Goal: Task Accomplishment & Management: Manage account settings

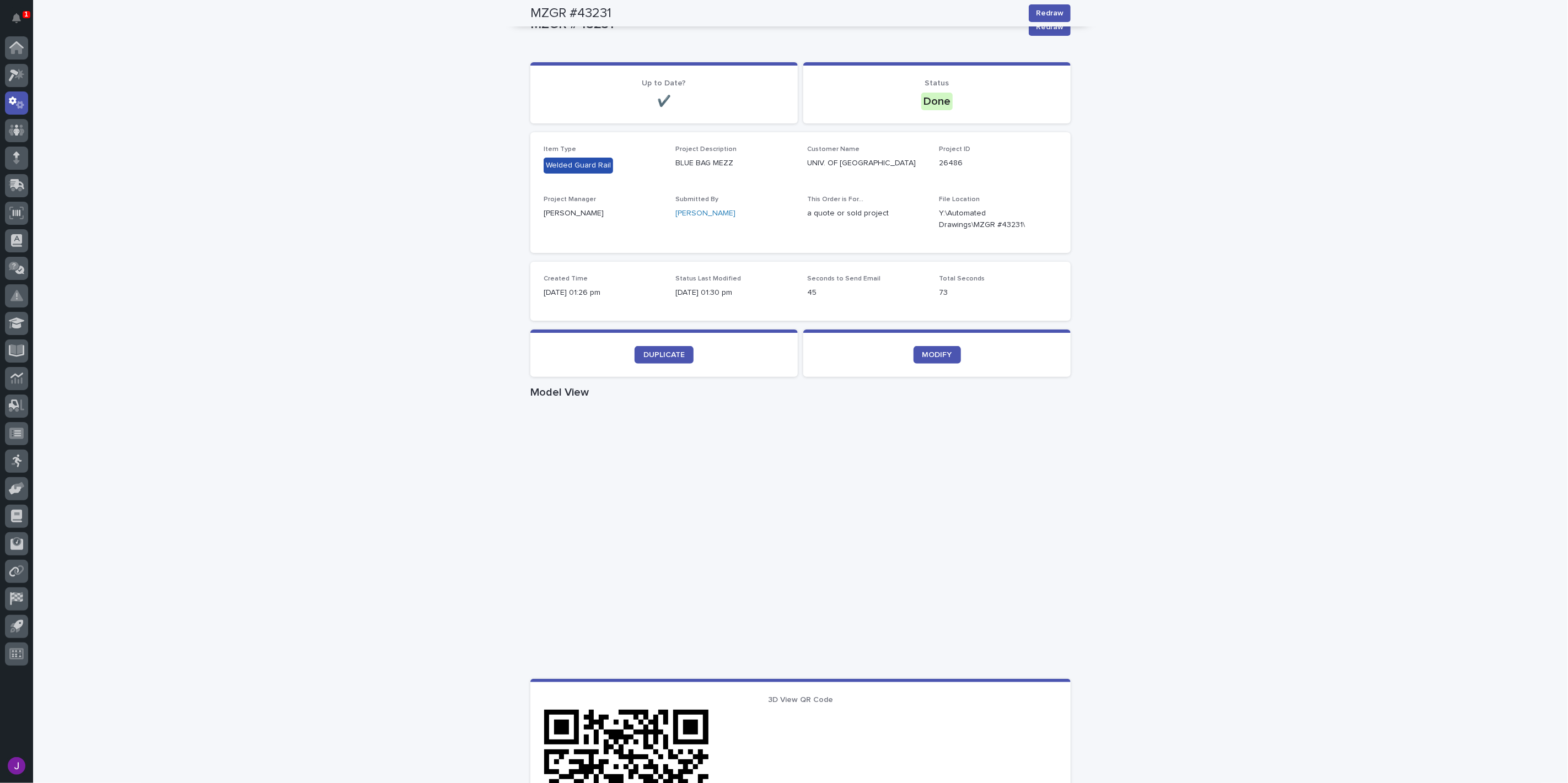
scroll to position [61, 0]
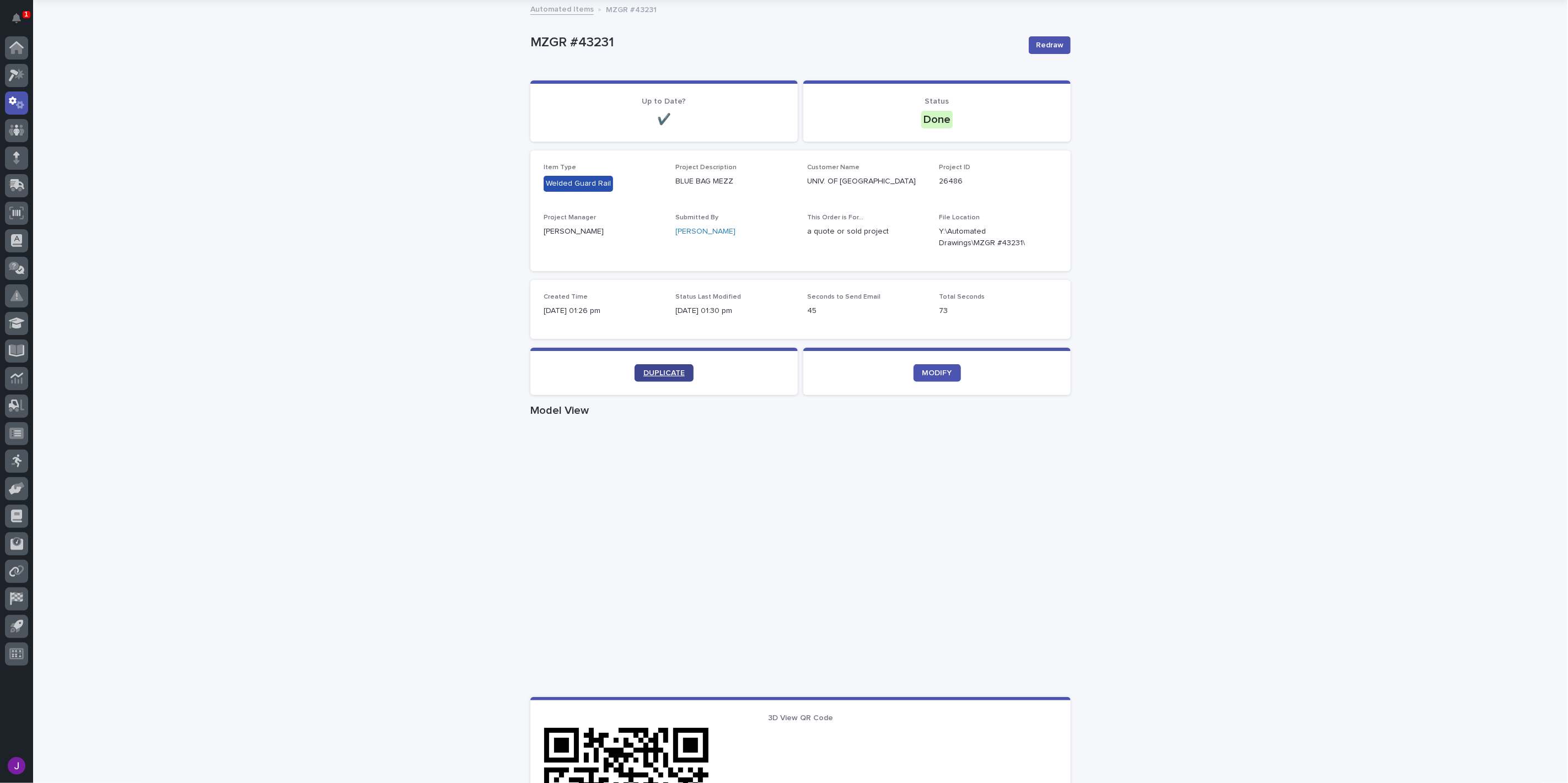
click at [634, 365] on link "DUPLICATE" at bounding box center [663, 373] width 59 height 17
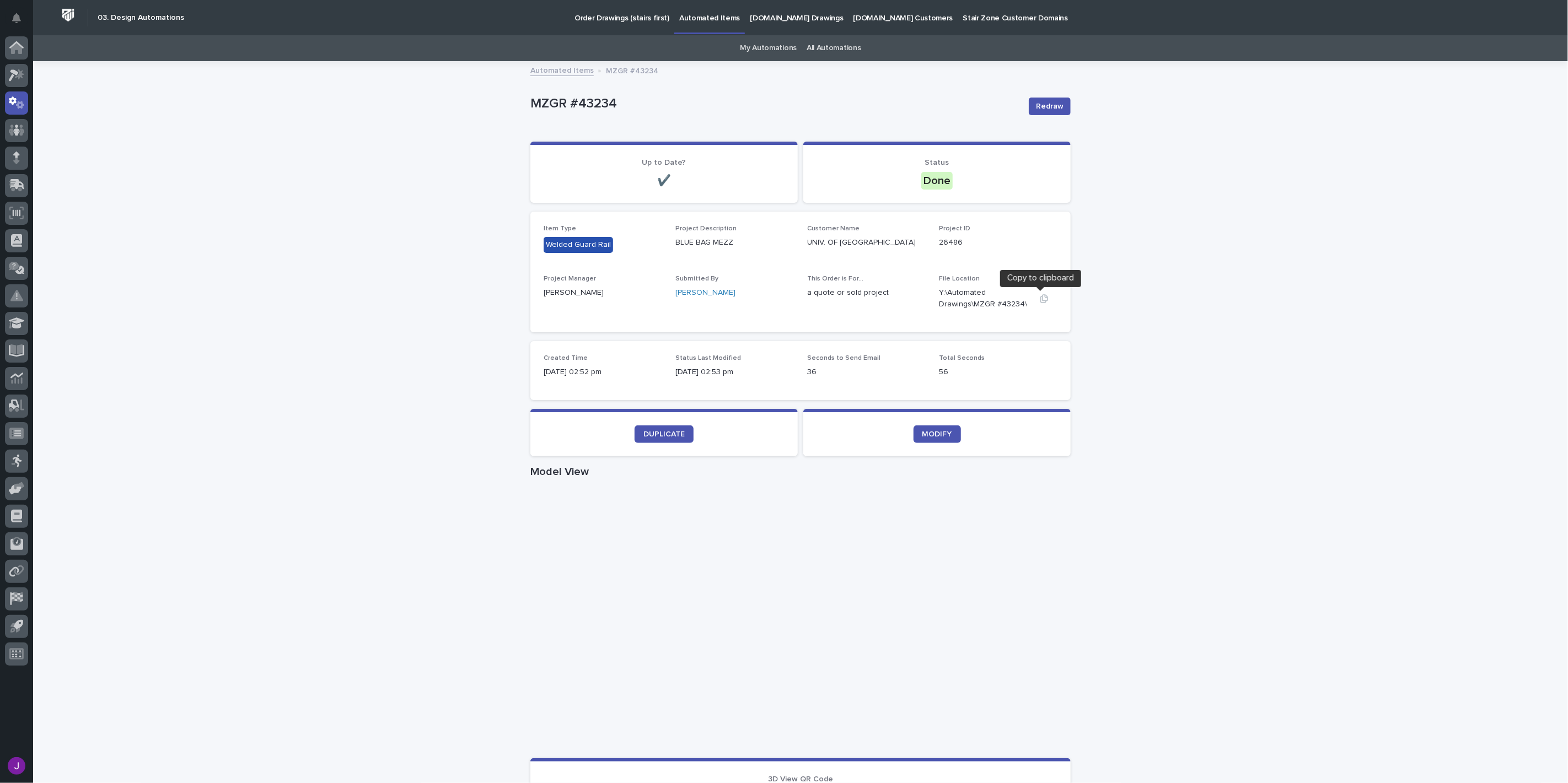
click at [1040, 299] on icon "button" at bounding box center [1044, 299] width 9 height 9
click at [23, 81] on div at bounding box center [17, 75] width 23 height 23
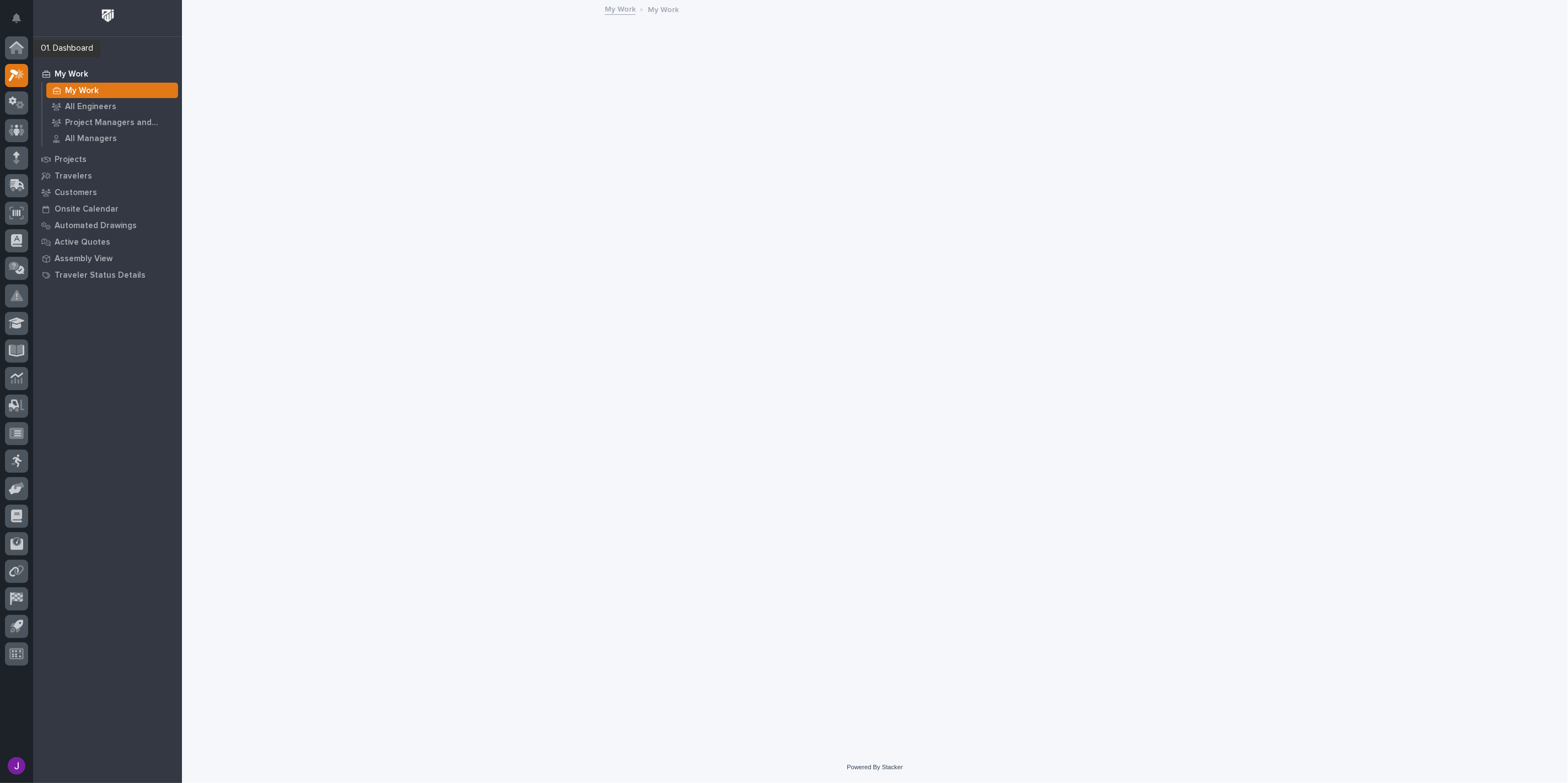
click at [19, 46] on icon at bounding box center [16, 48] width 11 height 11
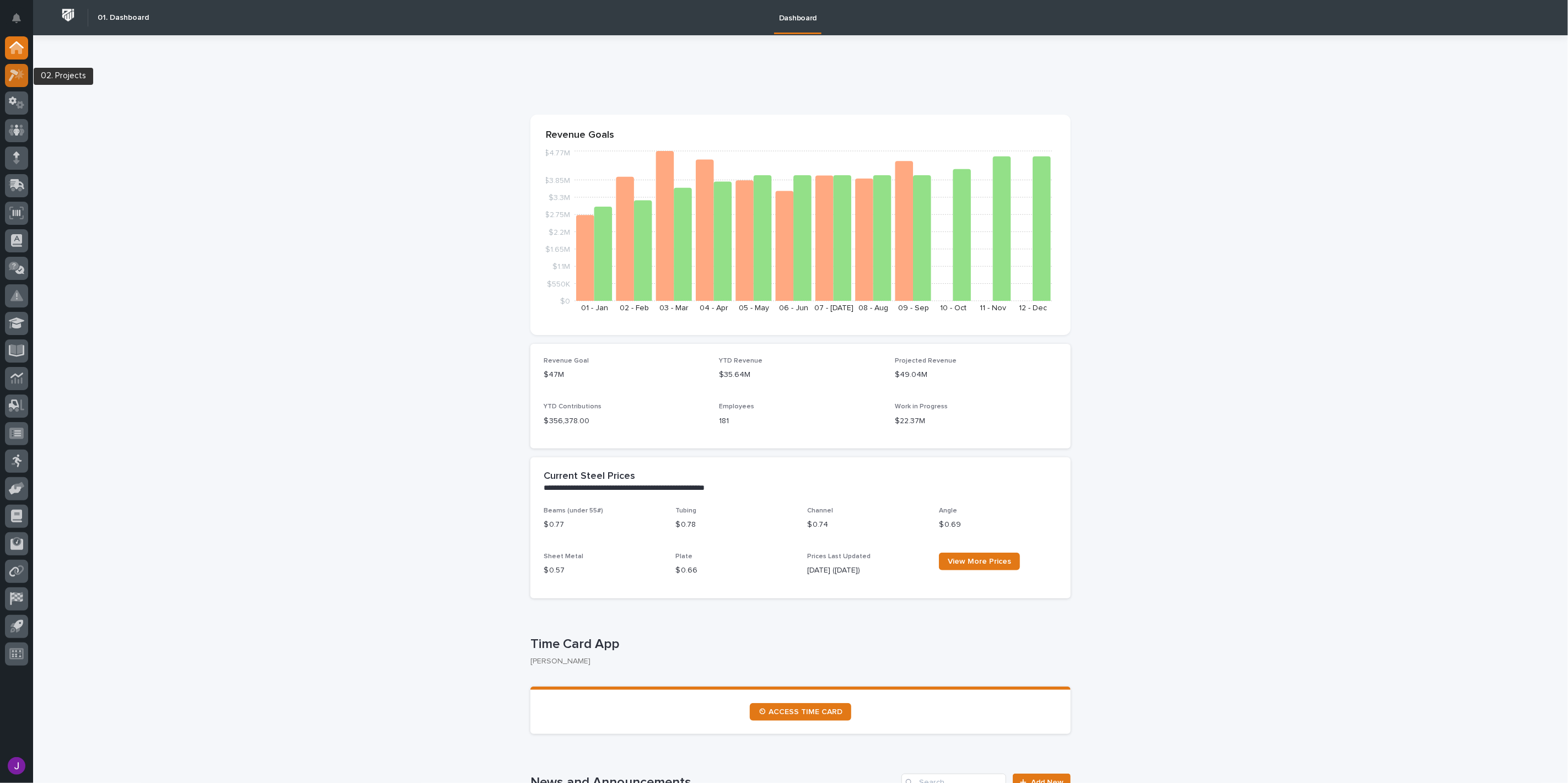
click at [25, 75] on div at bounding box center [17, 75] width 23 height 23
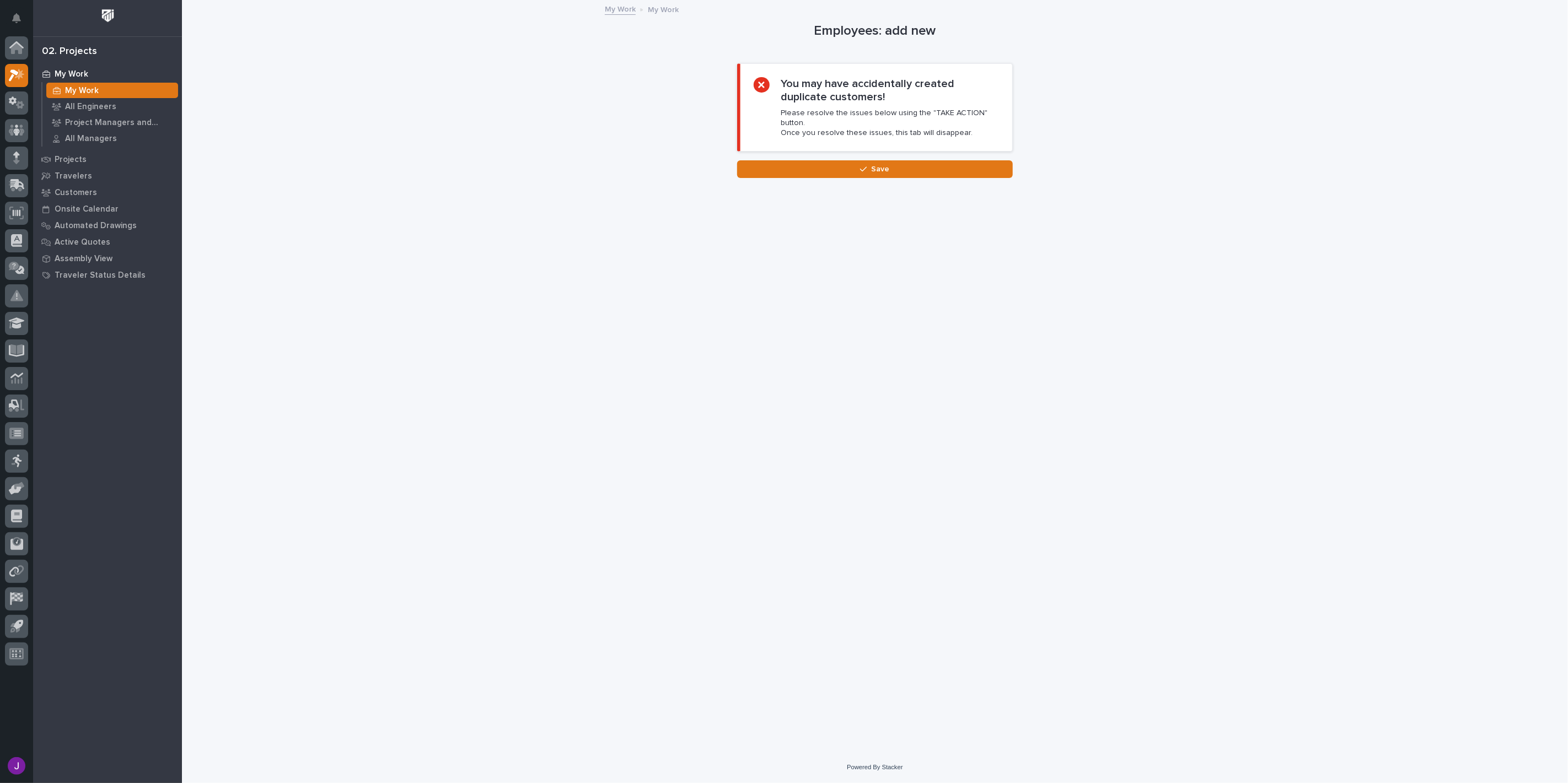
click at [139, 90] on div "My Work" at bounding box center [112, 90] width 132 height 15
click at [132, 104] on div "All Engineers" at bounding box center [112, 106] width 132 height 15
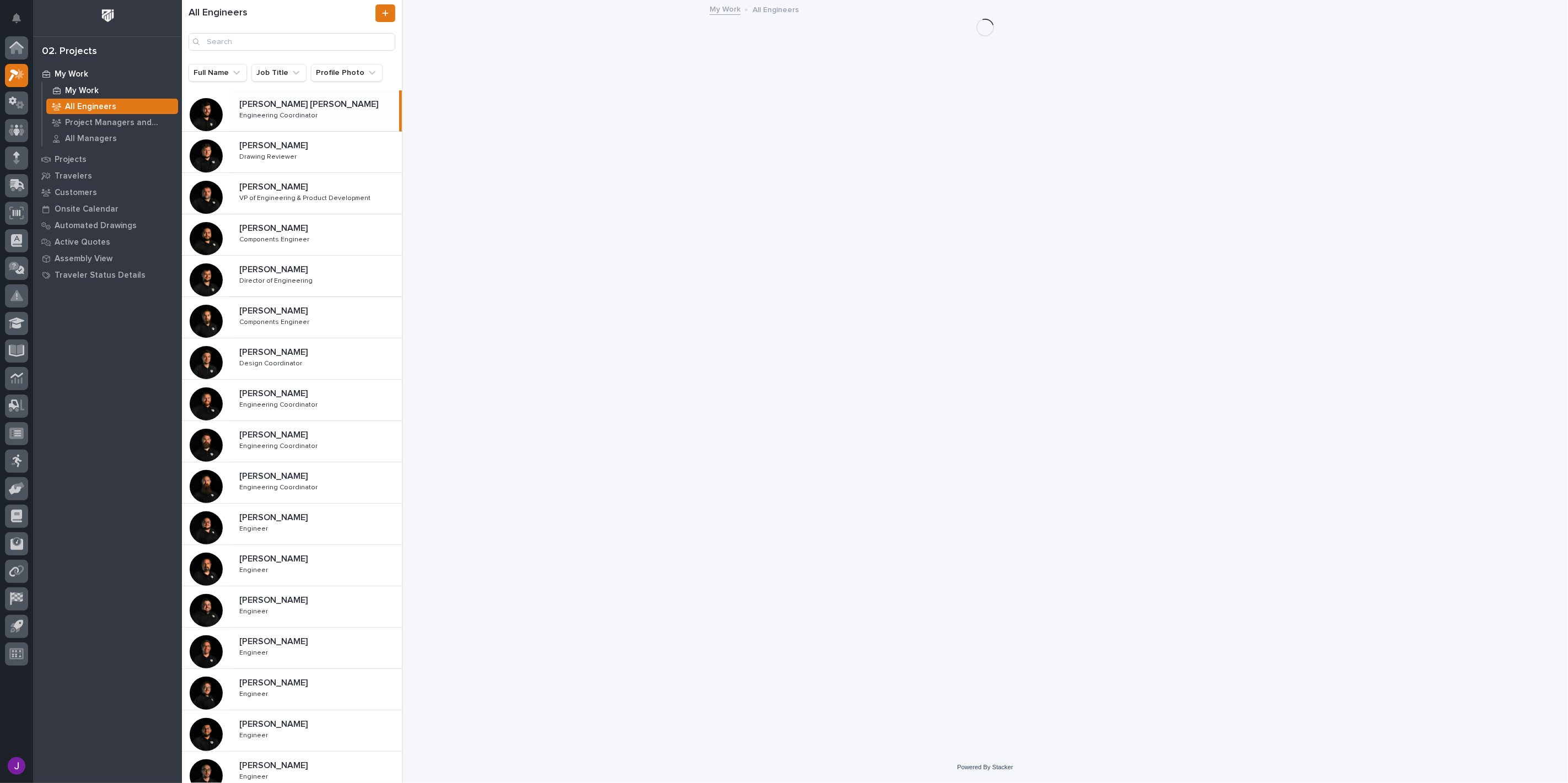
click at [135, 86] on div "My Work" at bounding box center [112, 90] width 132 height 15
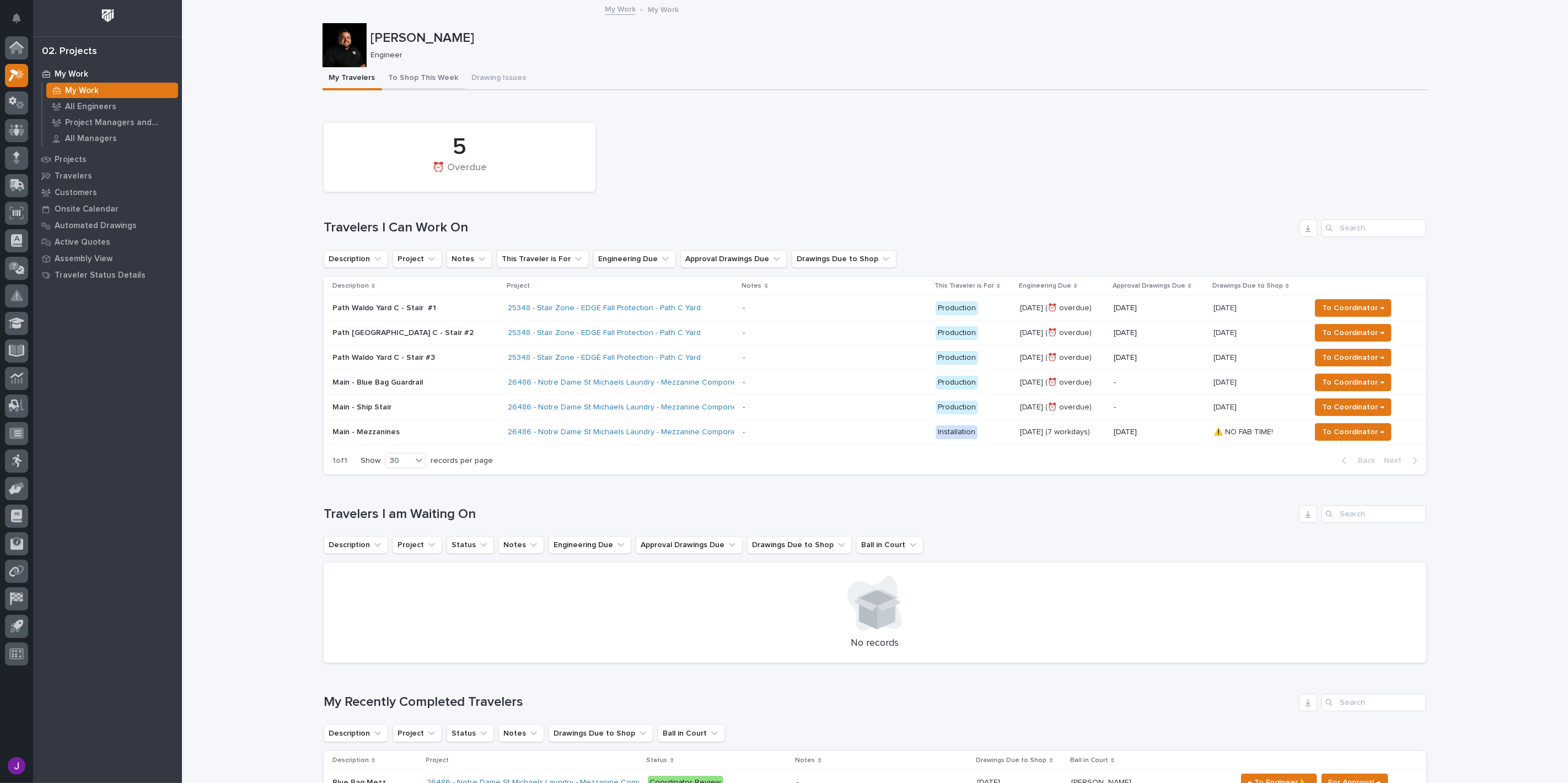
click at [410, 85] on button "To Shop This Week" at bounding box center [423, 79] width 83 height 23
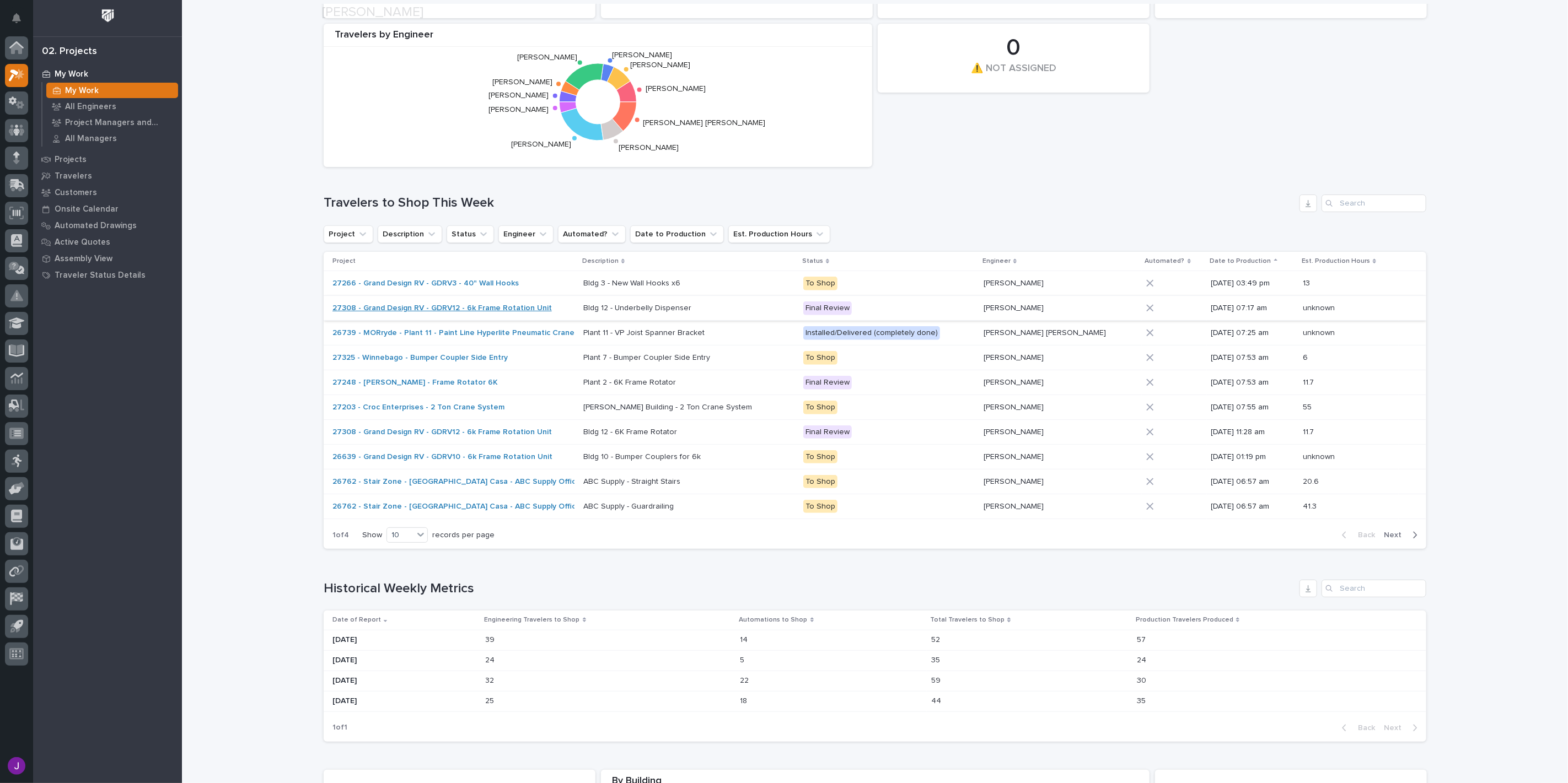
scroll to position [183, 0]
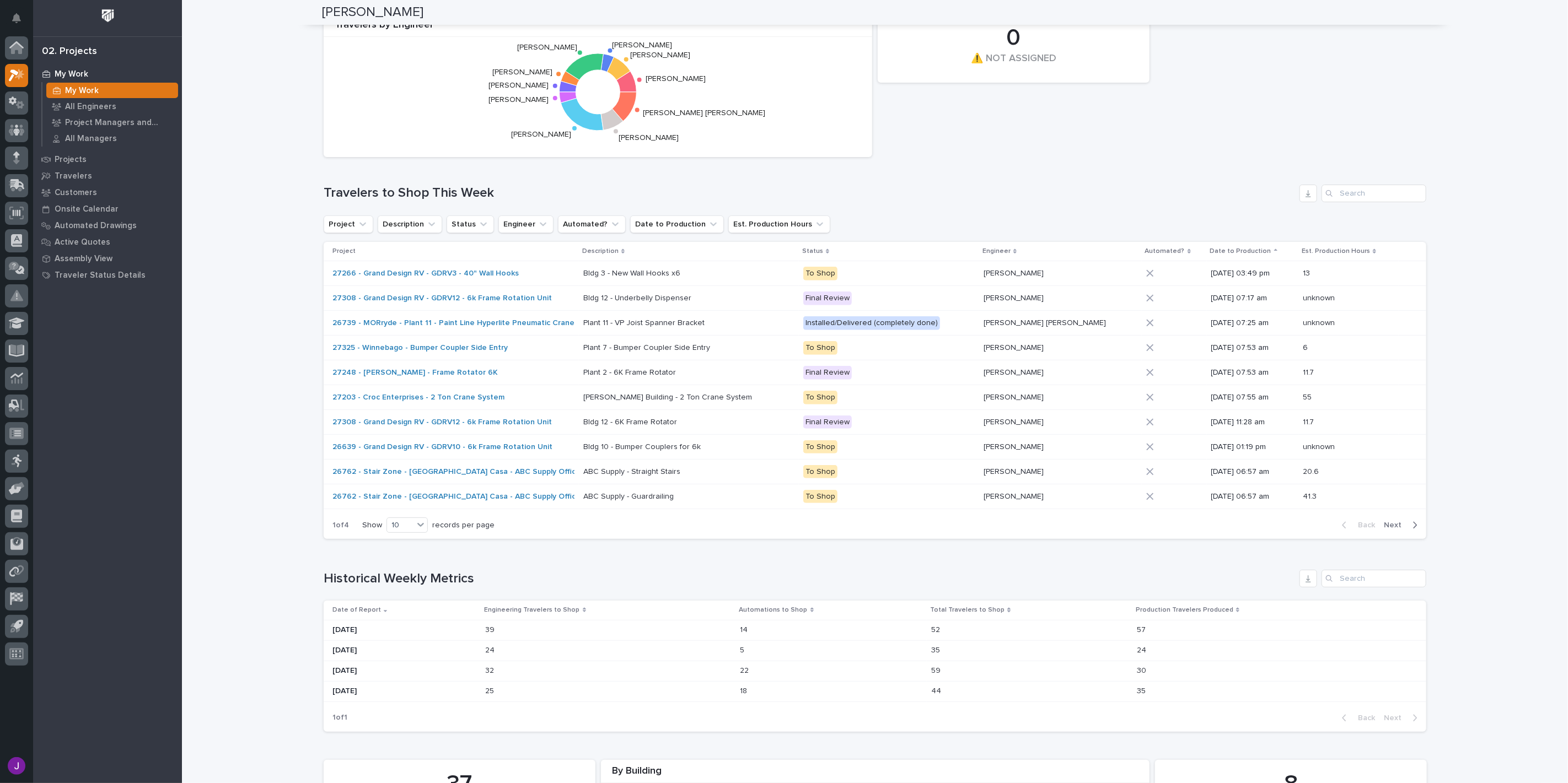
click at [1397, 521] on span "Next" at bounding box center [1396, 524] width 25 height 10
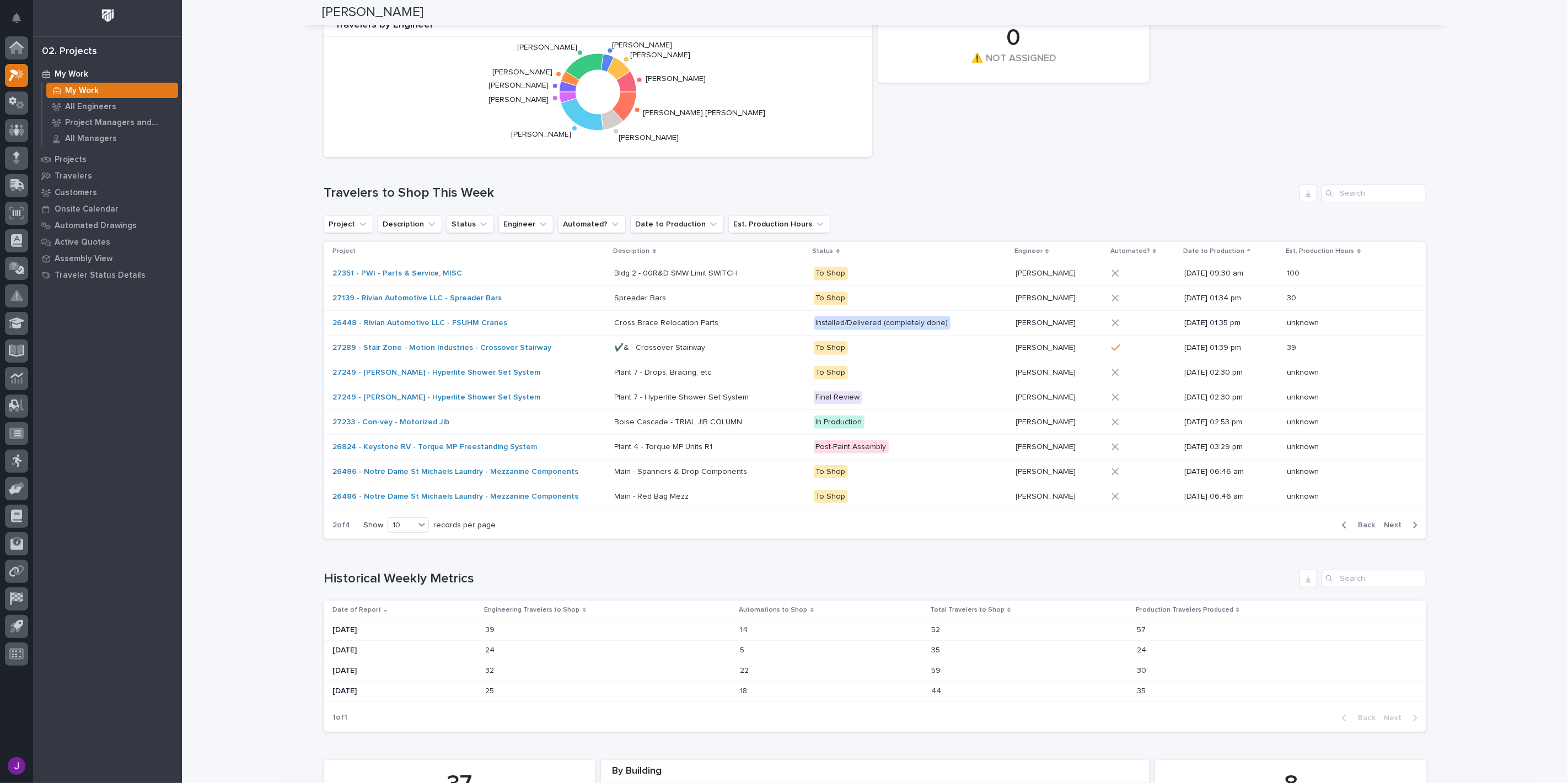
click at [1397, 521] on span "Next" at bounding box center [1396, 524] width 25 height 10
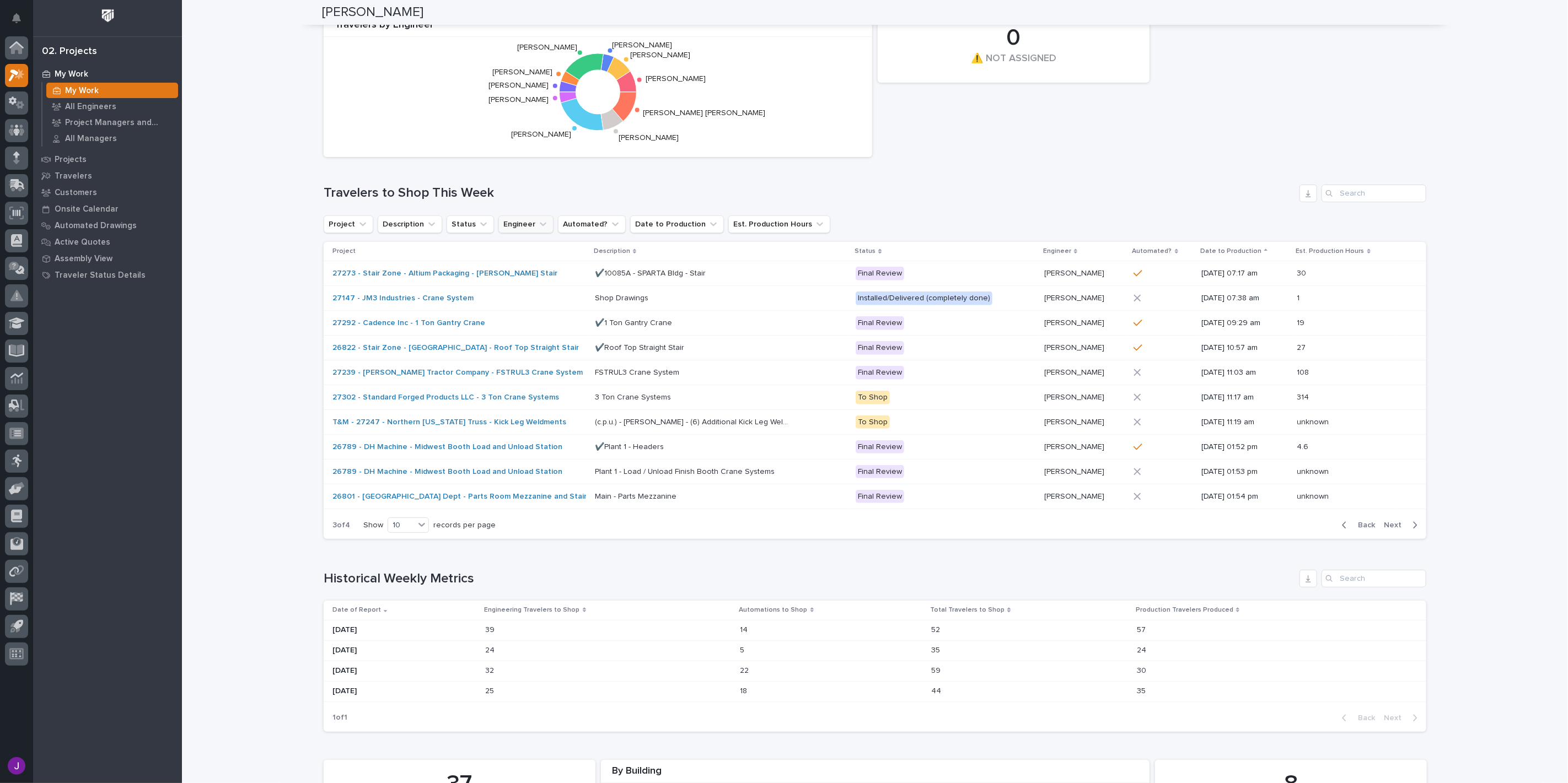
click at [539, 224] on icon "Engineer" at bounding box center [543, 224] width 6 height 4
click at [546, 274] on input at bounding box center [567, 273] width 140 height 17
type input "JACOB"
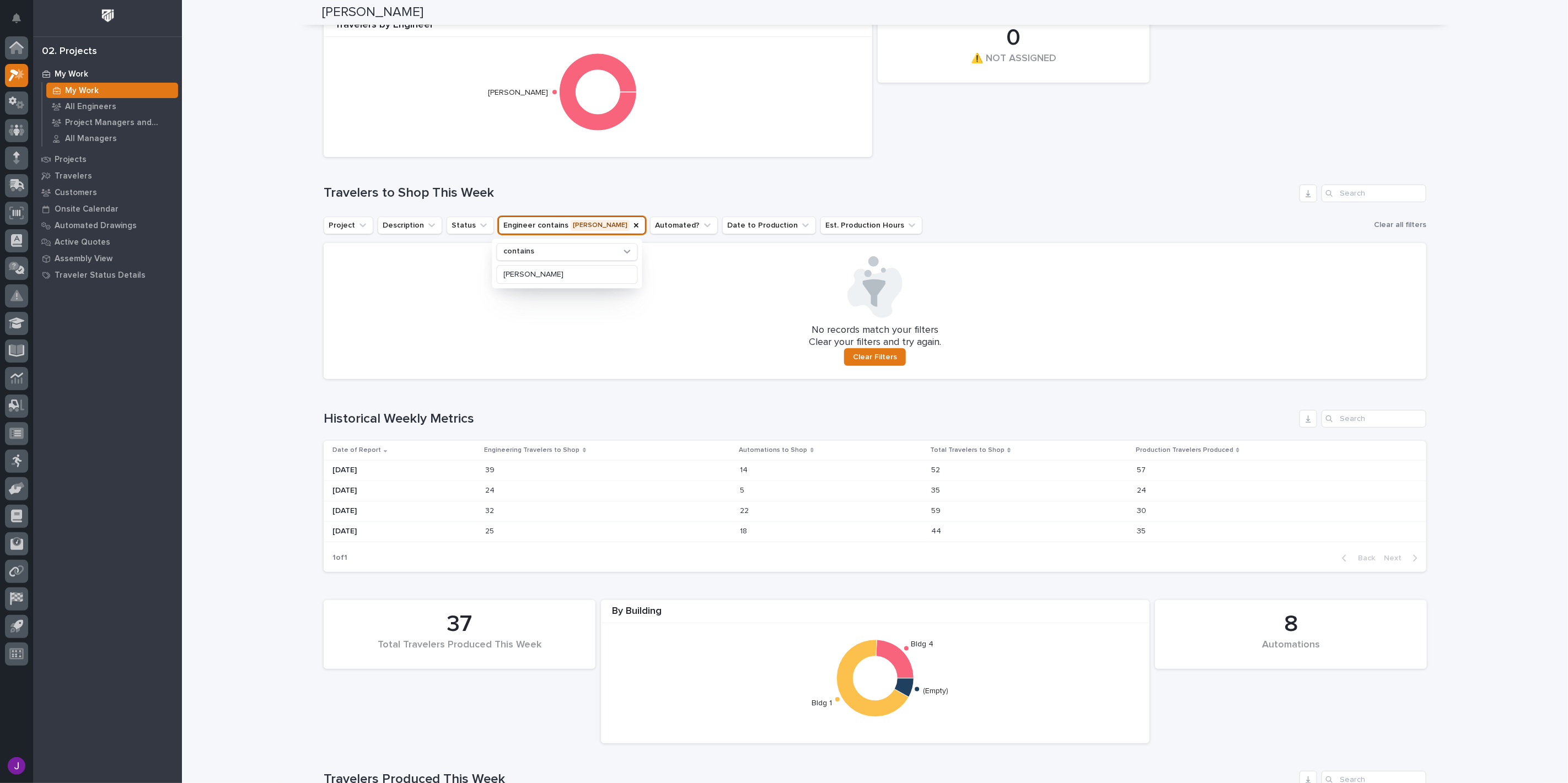
click at [951, 206] on div "0 Automations 2 Total Travelers to Shop This Week 0 ⚠️ NOT ASSIGNED 2 Travelers…" at bounding box center [874, 156] width 1103 height 445
click at [585, 223] on button "Engineer contains JACOB" at bounding box center [572, 225] width 147 height 17
click at [554, 270] on input "JACOB" at bounding box center [567, 274] width 140 height 17
type input "JACOB STAYTON"
click at [580, 252] on div "contains" at bounding box center [560, 252] width 122 height 12
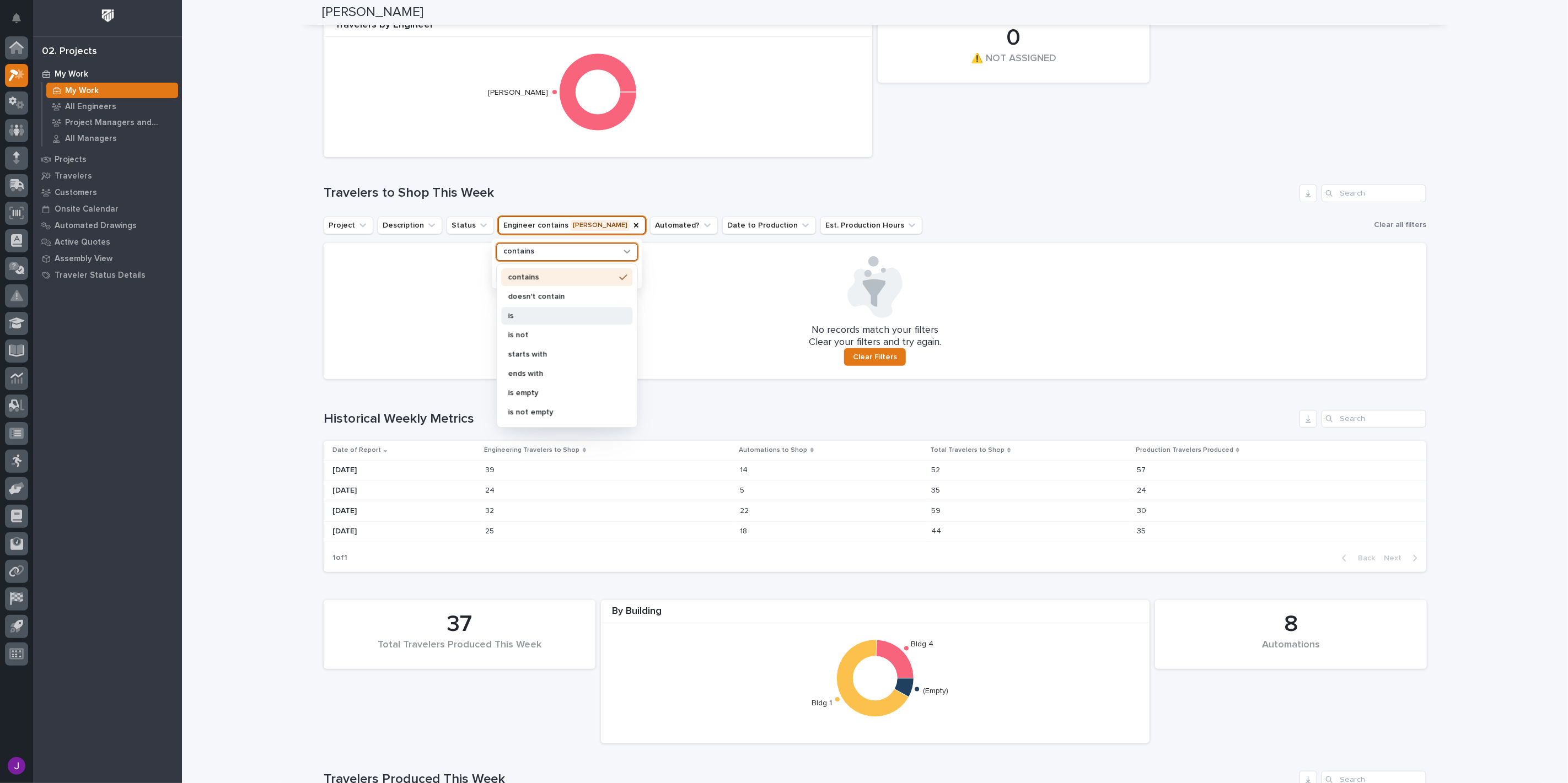
click at [574, 310] on div "is" at bounding box center [567, 315] width 131 height 17
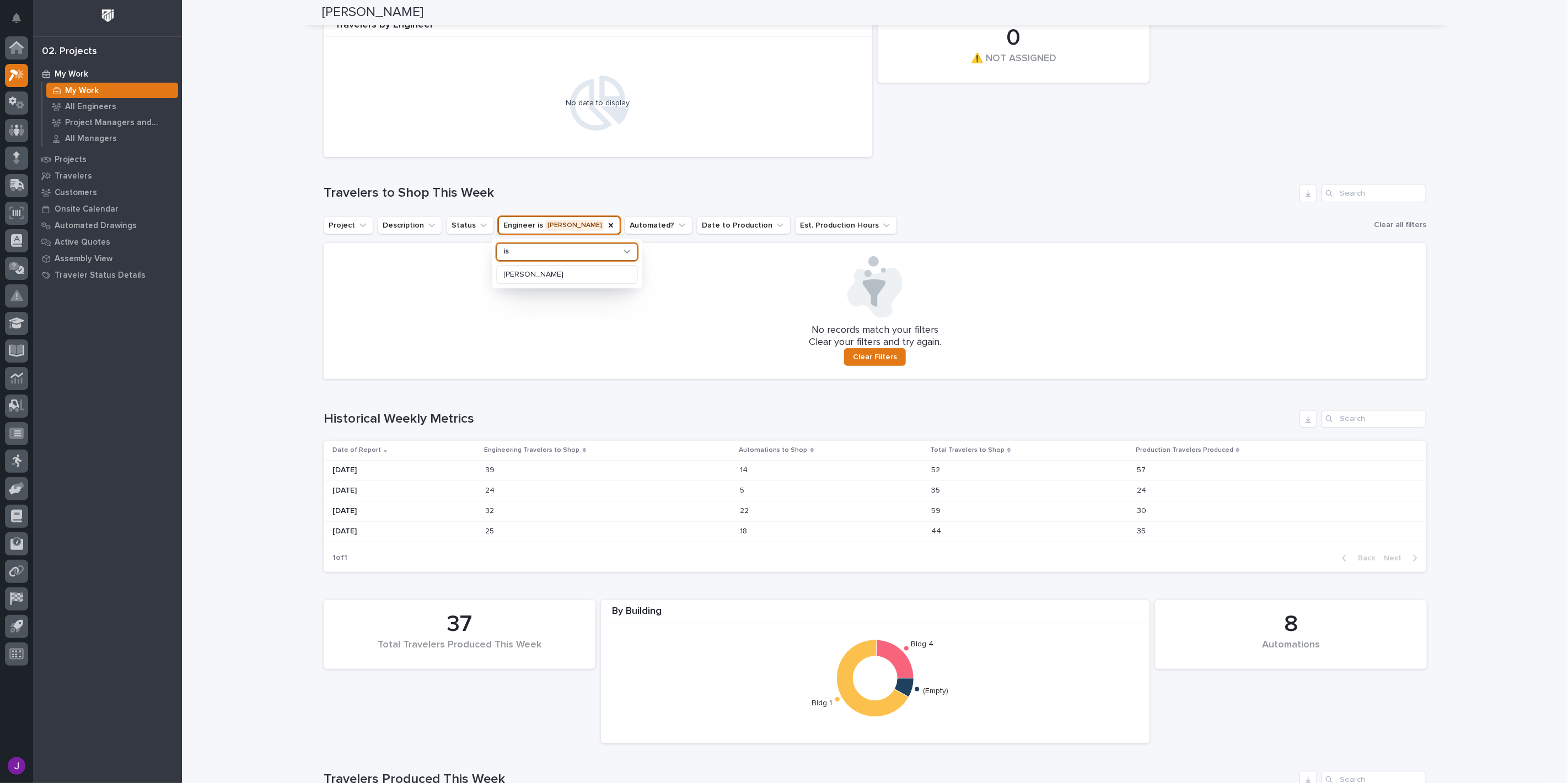
click at [1000, 268] on div at bounding box center [875, 287] width 1076 height 62
click at [876, 357] on span "Clear Filters" at bounding box center [875, 357] width 44 height 10
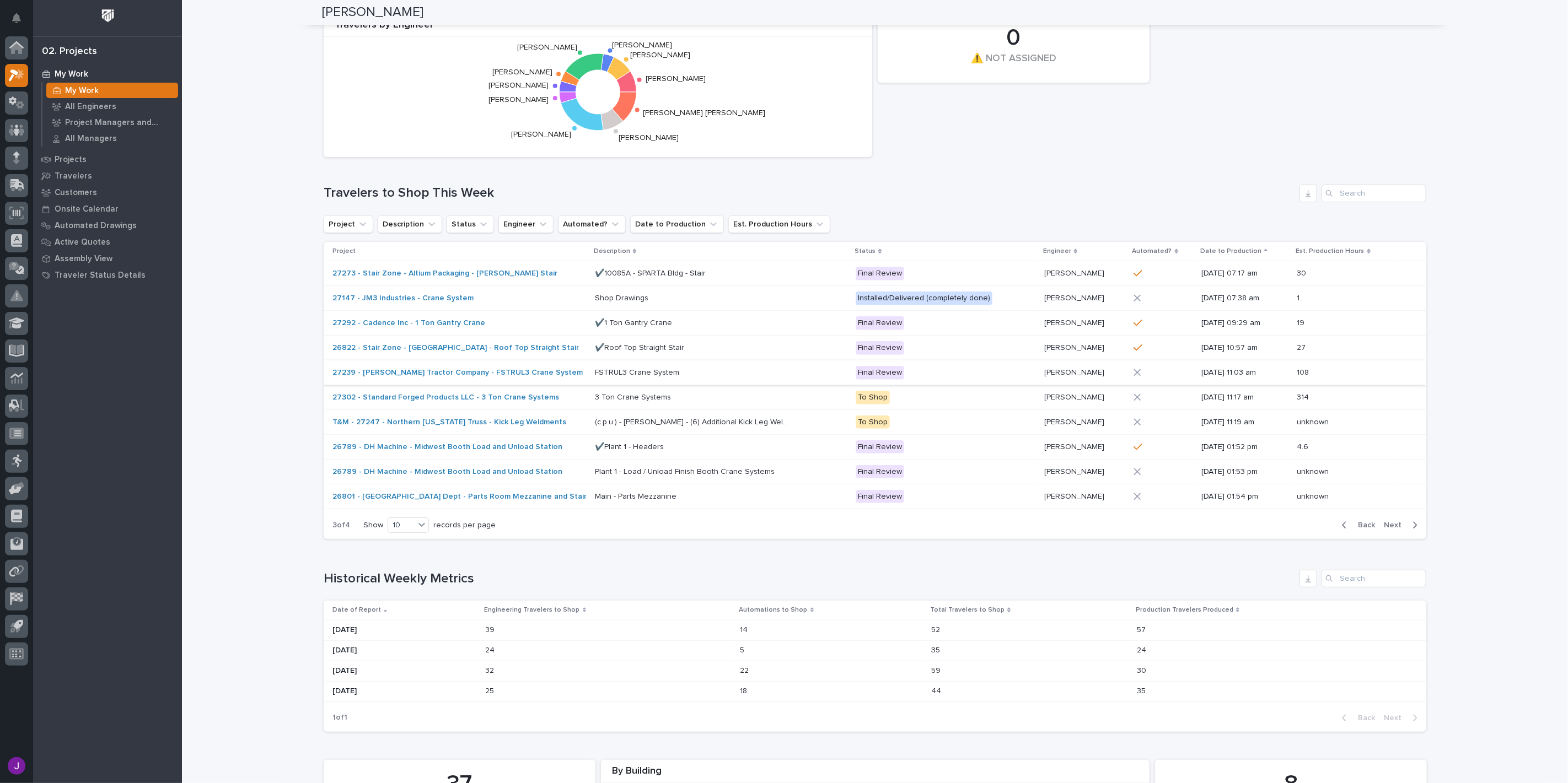
scroll to position [263, 0]
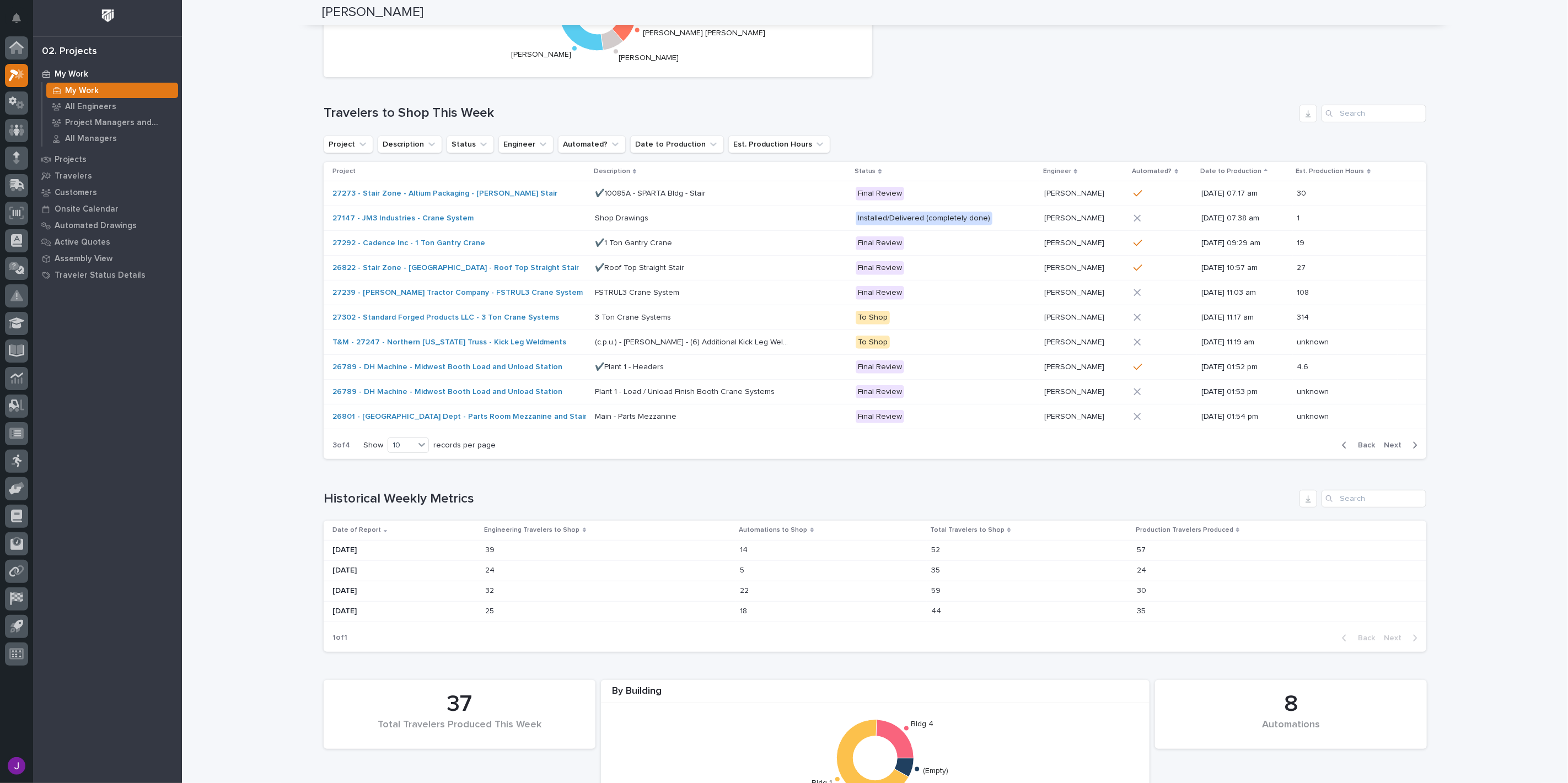
click at [1394, 448] on span "Next" at bounding box center [1396, 445] width 25 height 10
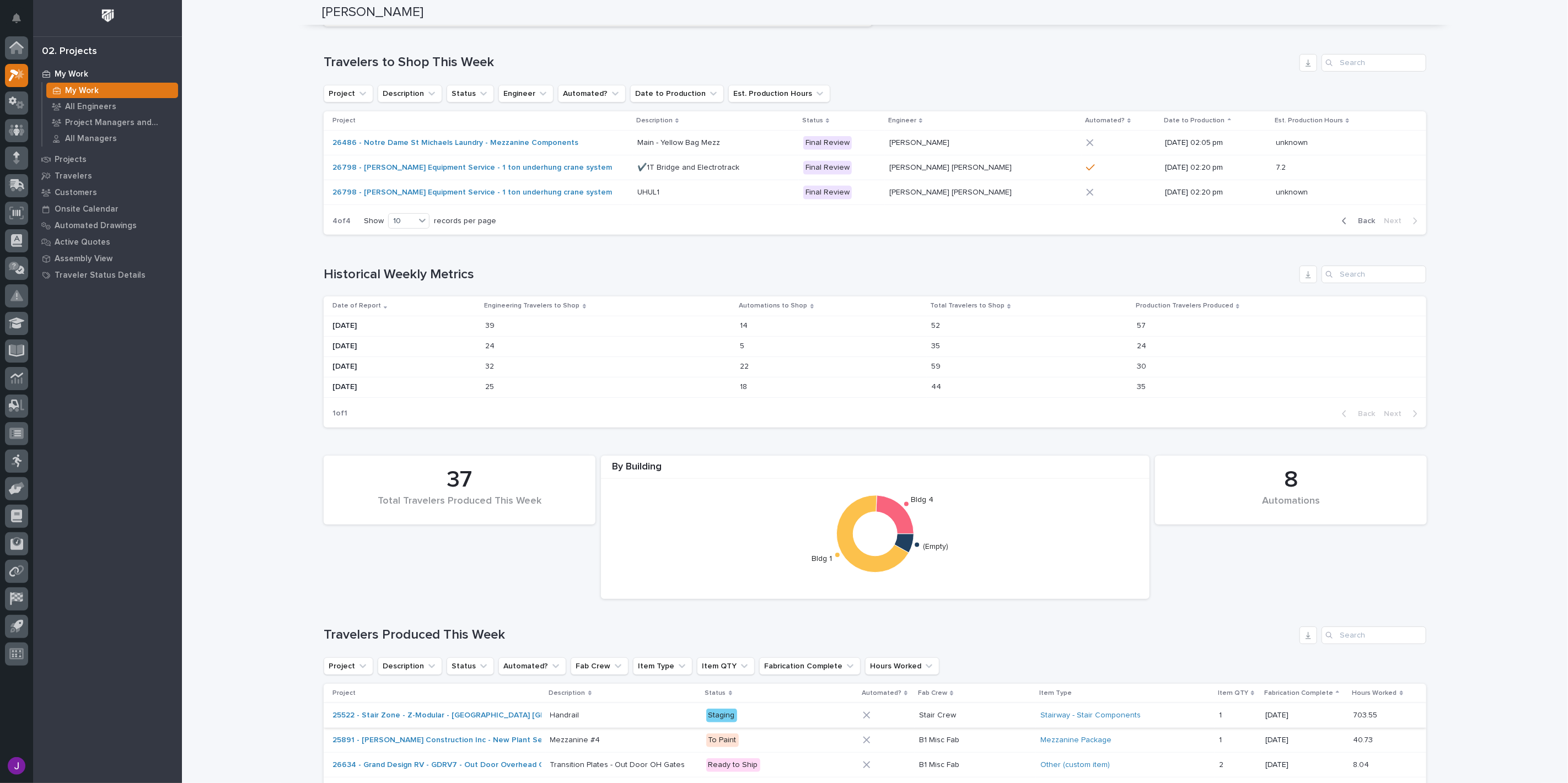
scroll to position [680, 0]
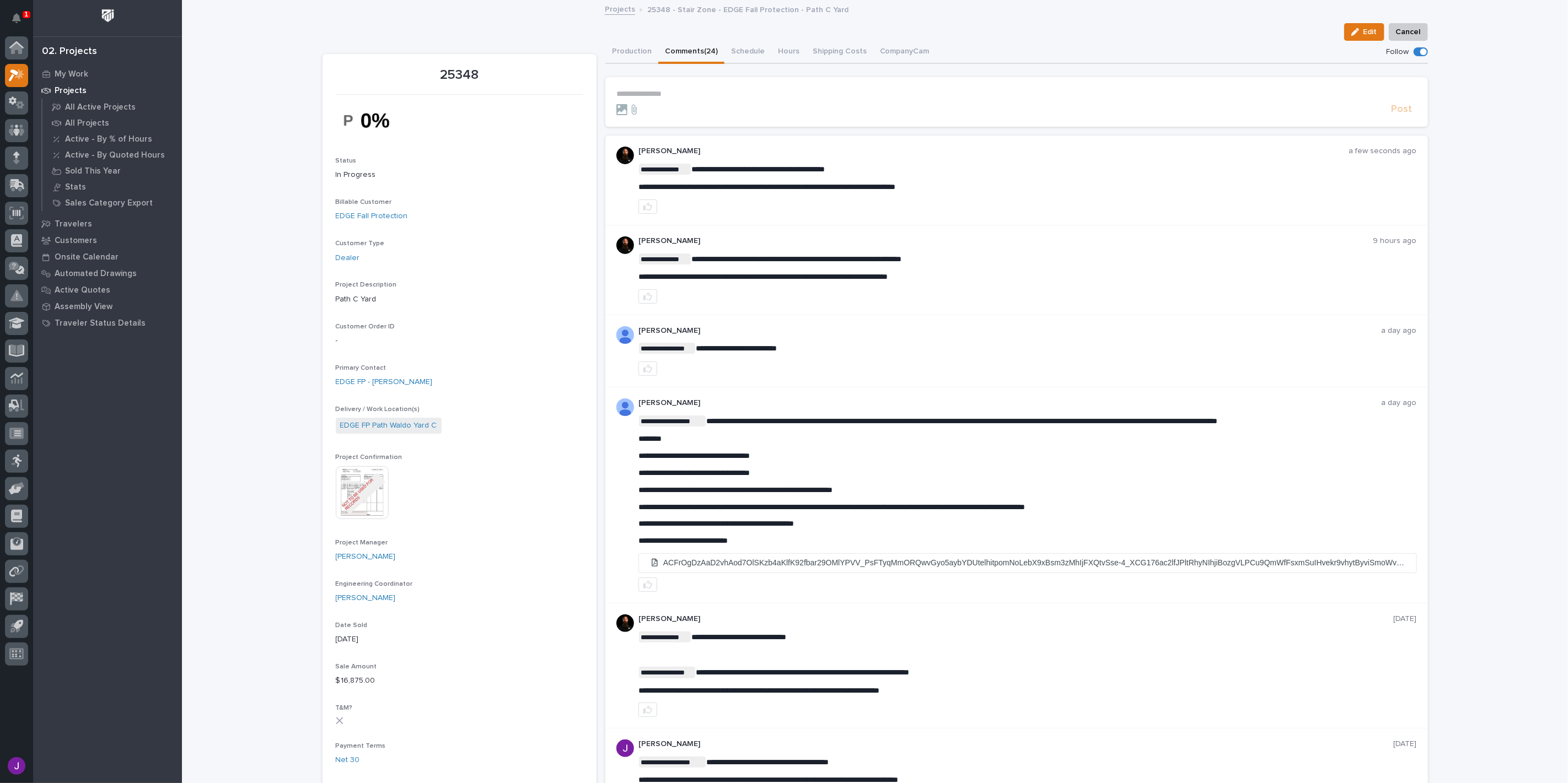
click at [747, 94] on p "**********" at bounding box center [1016, 94] width 801 height 10
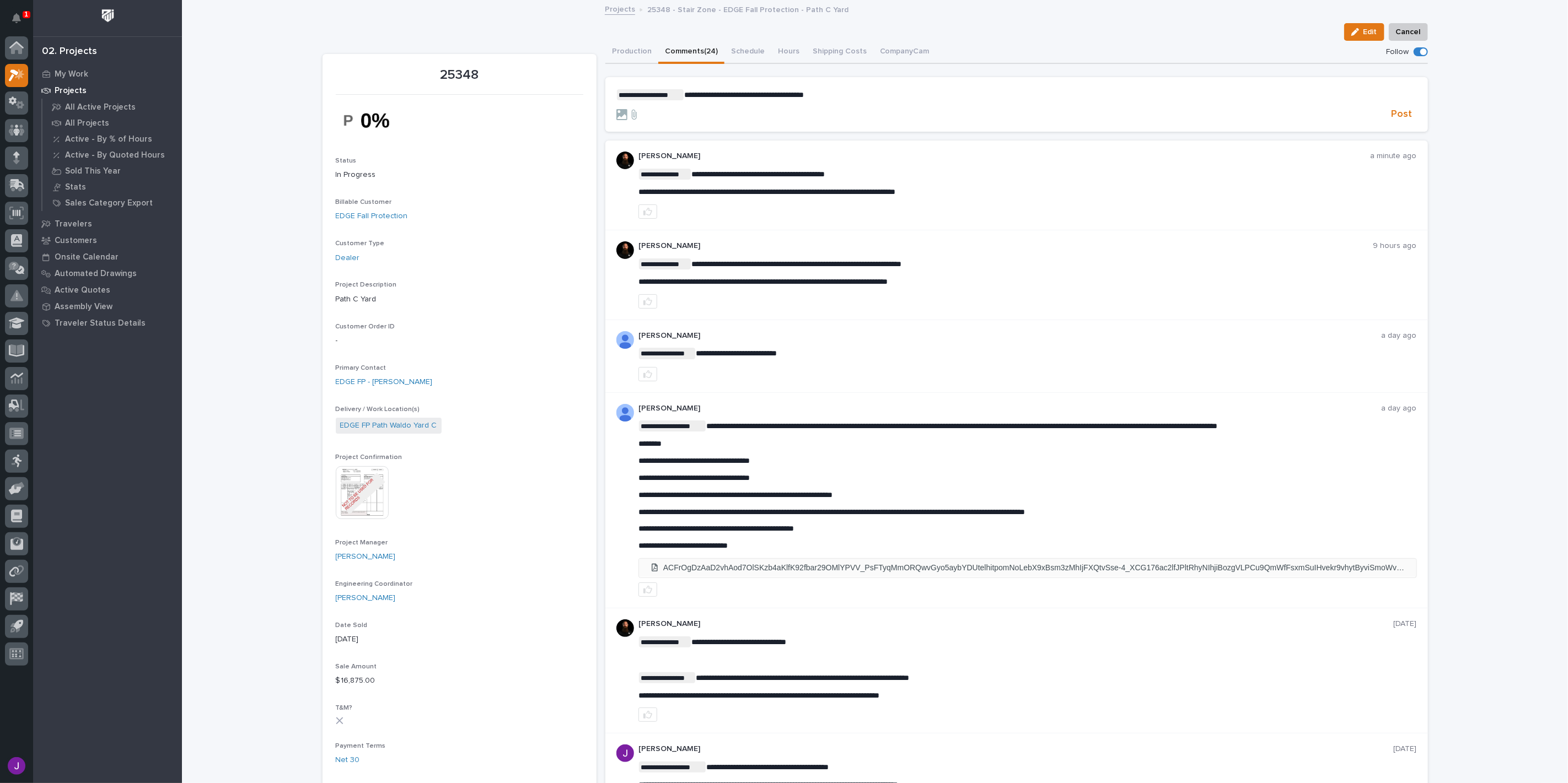
click at [778, 568] on li "ACFrOgDzAaD2vhAod7OlSKzb4aKlfK92fbar29OMlYPVV_PsFTyqMmORQwvGyo5aybYDUtelhitpomN…" at bounding box center [1027, 568] width 778 height 18
click at [845, 87] on section "**********" at bounding box center [1016, 104] width 823 height 55
click at [849, 91] on p "**********" at bounding box center [1016, 94] width 801 height 11
click at [827, 92] on span "**********" at bounding box center [783, 95] width 199 height 8
click at [869, 94] on span "**********" at bounding box center [785, 95] width 203 height 8
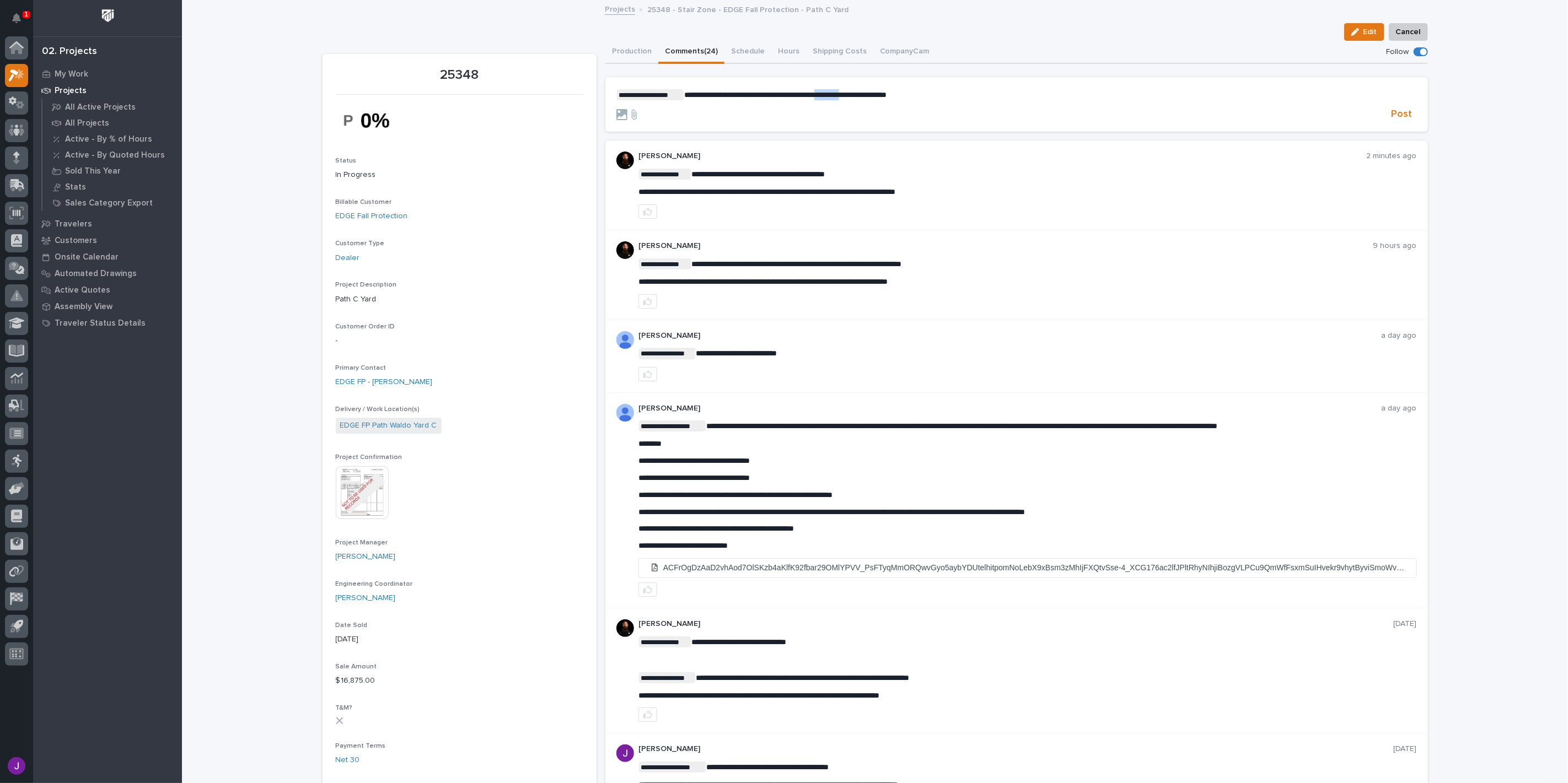
drag, startPoint x: 869, startPoint y: 94, endPoint x: 836, endPoint y: 91, distance: 33.1
click at [836, 91] on span "**********" at bounding box center [785, 95] width 203 height 8
click at [946, 89] on p "**********" at bounding box center [1016, 94] width 801 height 11
click at [1403, 114] on span "Post" at bounding box center [1402, 114] width 21 height 13
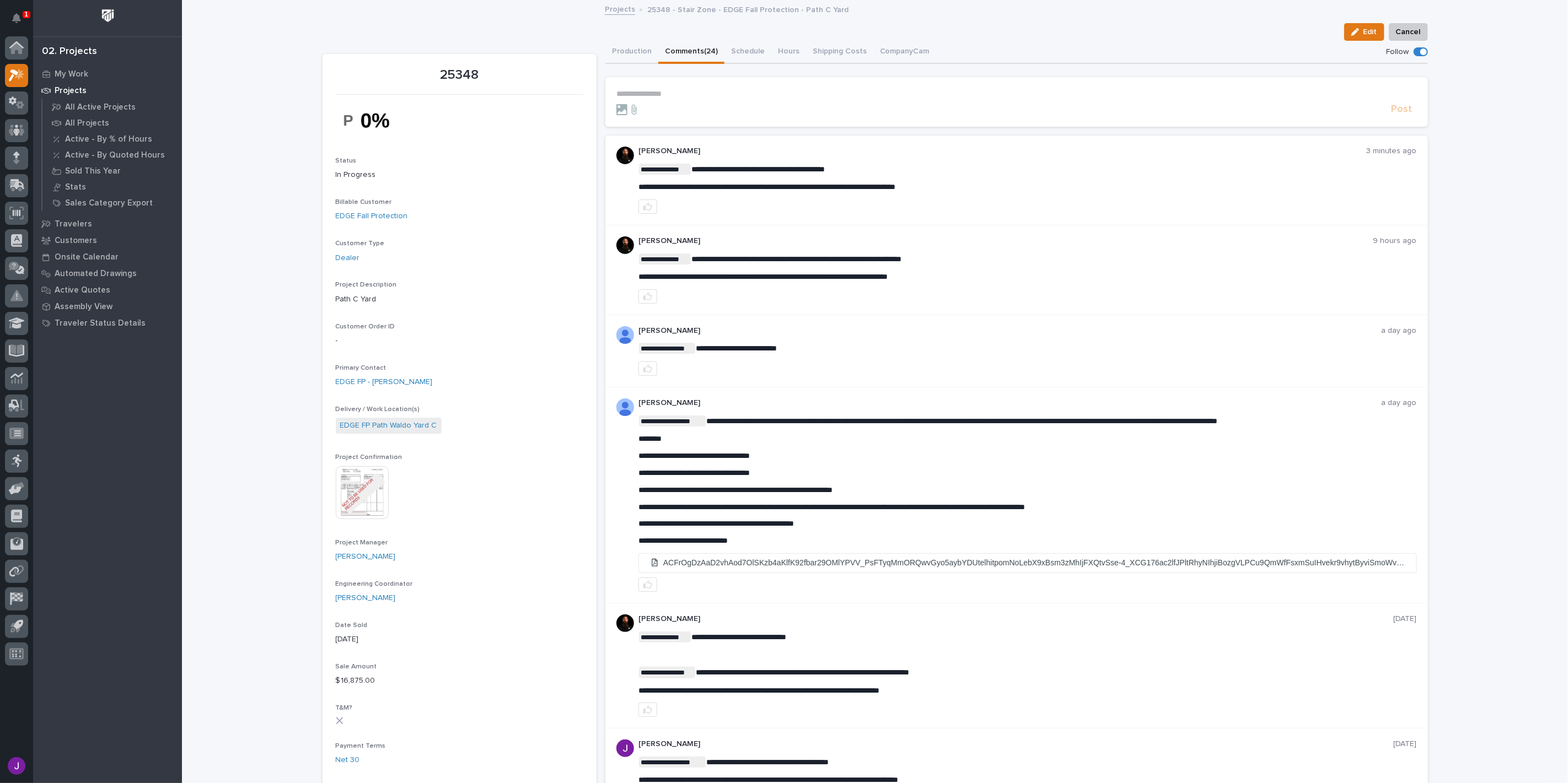
click at [26, 12] on p "1" at bounding box center [26, 14] width 4 height 8
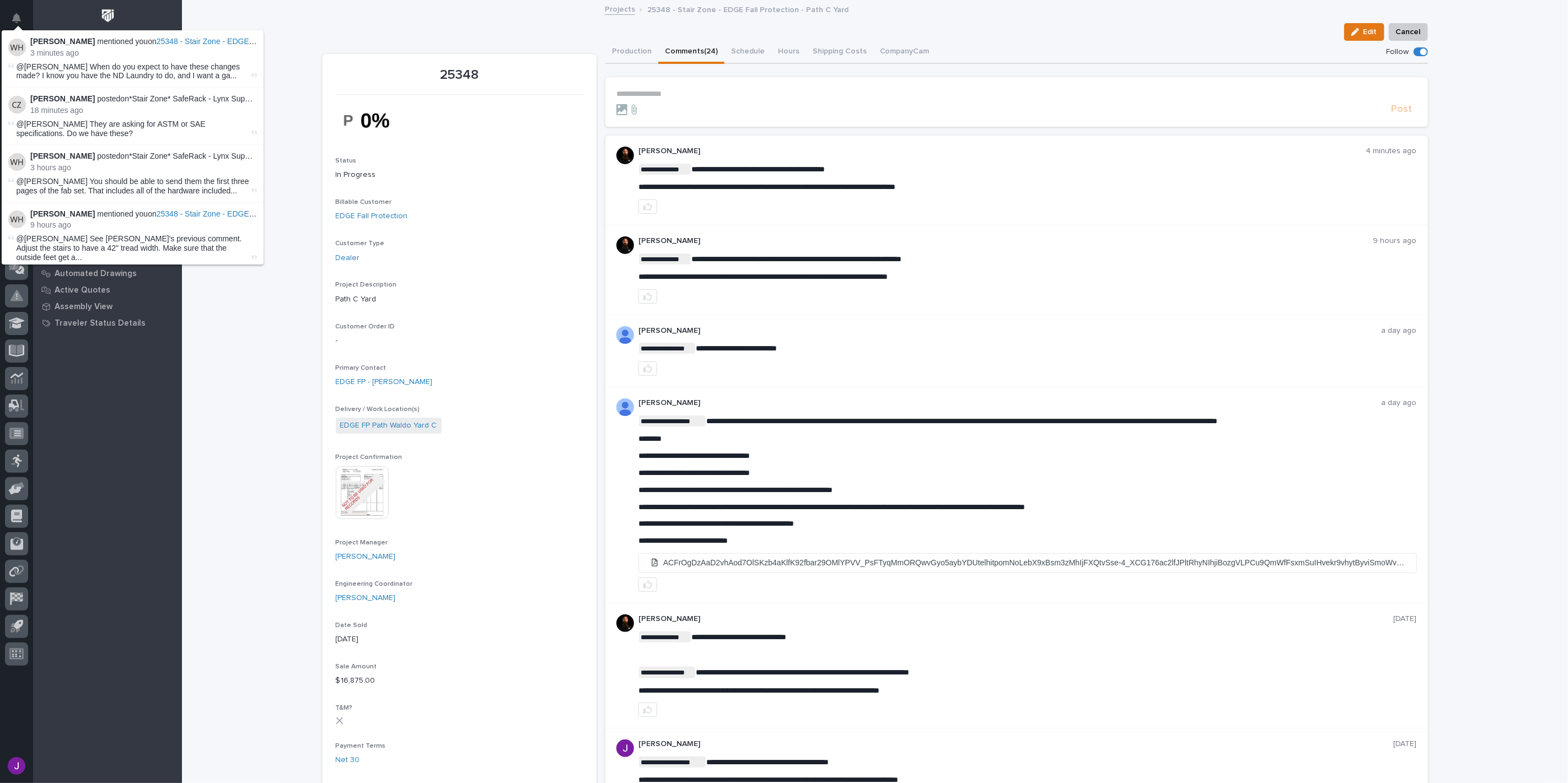
click at [26, 12] on div "Wynne Hochstetler mentioned you on 25348 - Stair Zone - EDGE Fall Protection - …" at bounding box center [17, 21] width 23 height 32
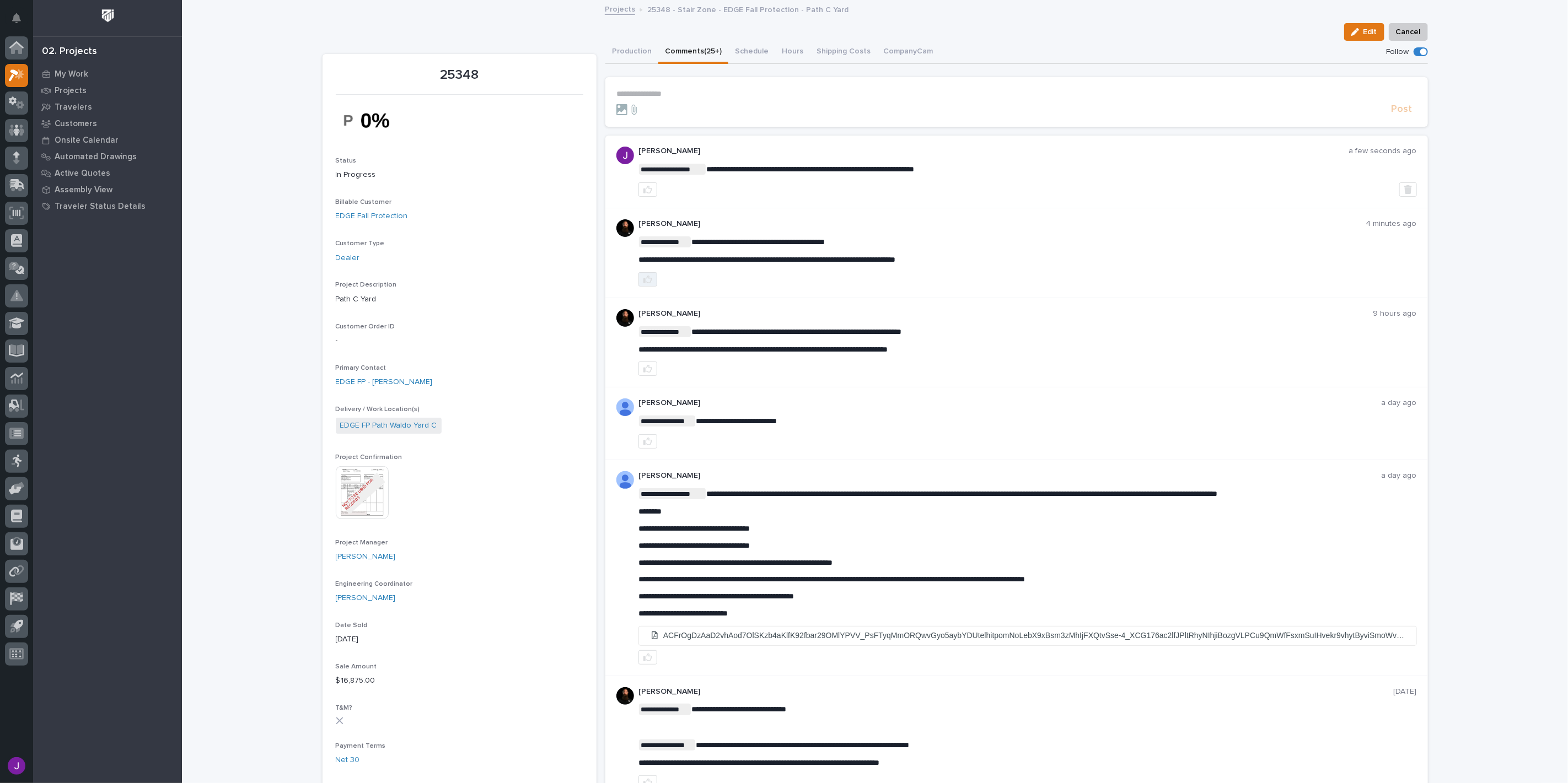
click at [643, 277] on icon "button" at bounding box center [648, 279] width 9 height 8
click at [14, 46] on icon at bounding box center [16, 48] width 11 height 11
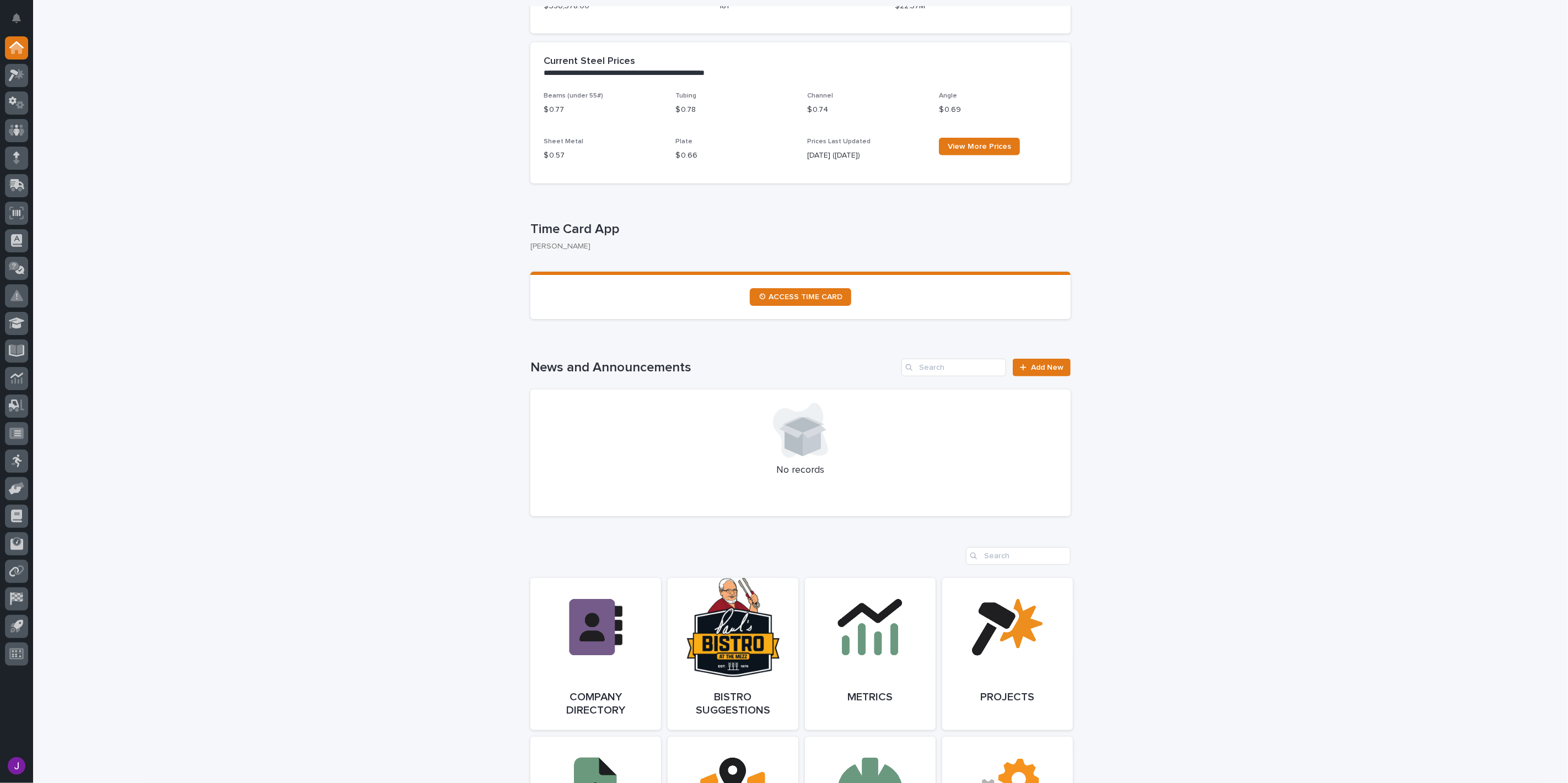
scroll to position [428, 0]
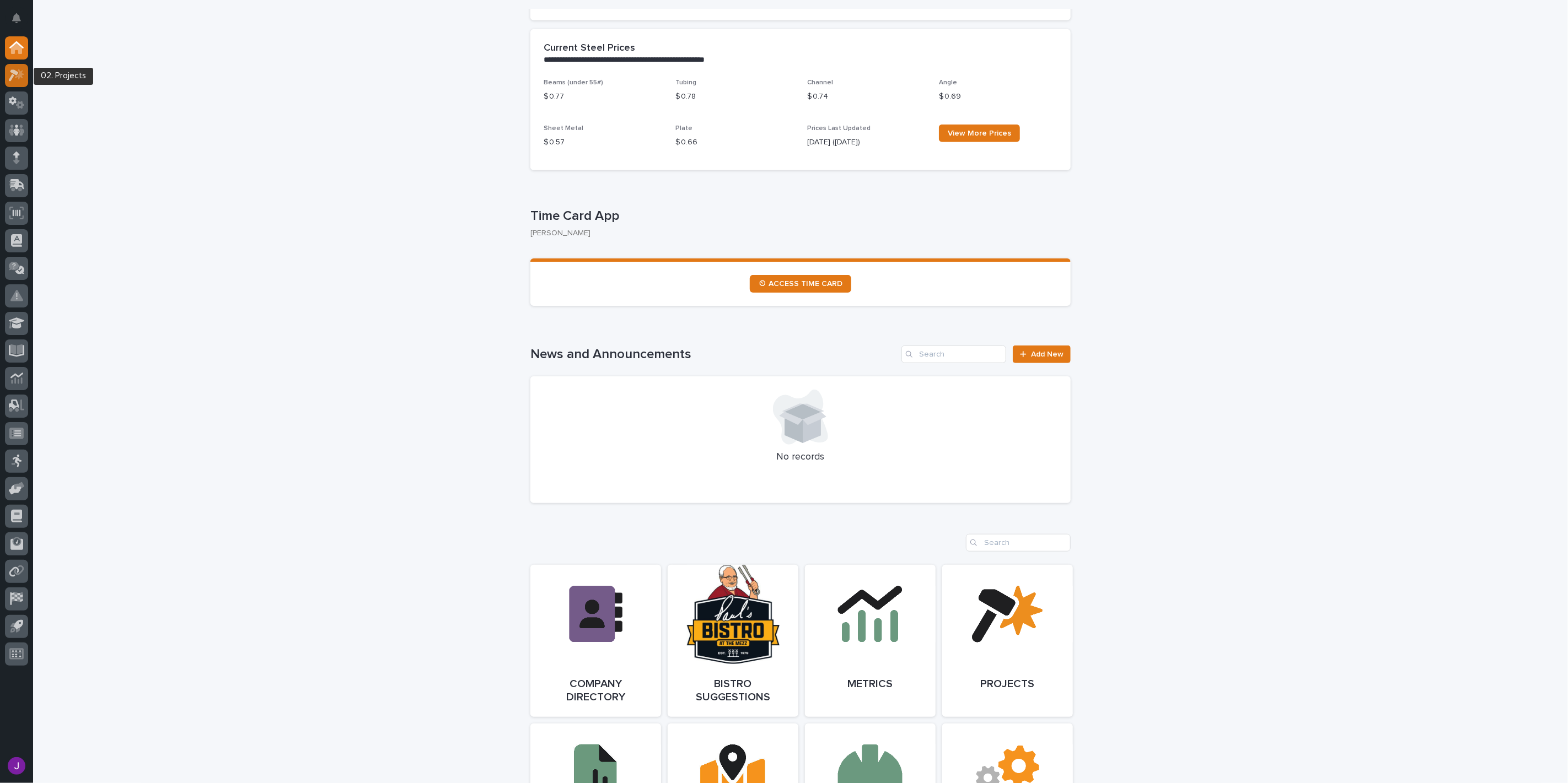
click at [9, 67] on div at bounding box center [17, 75] width 23 height 23
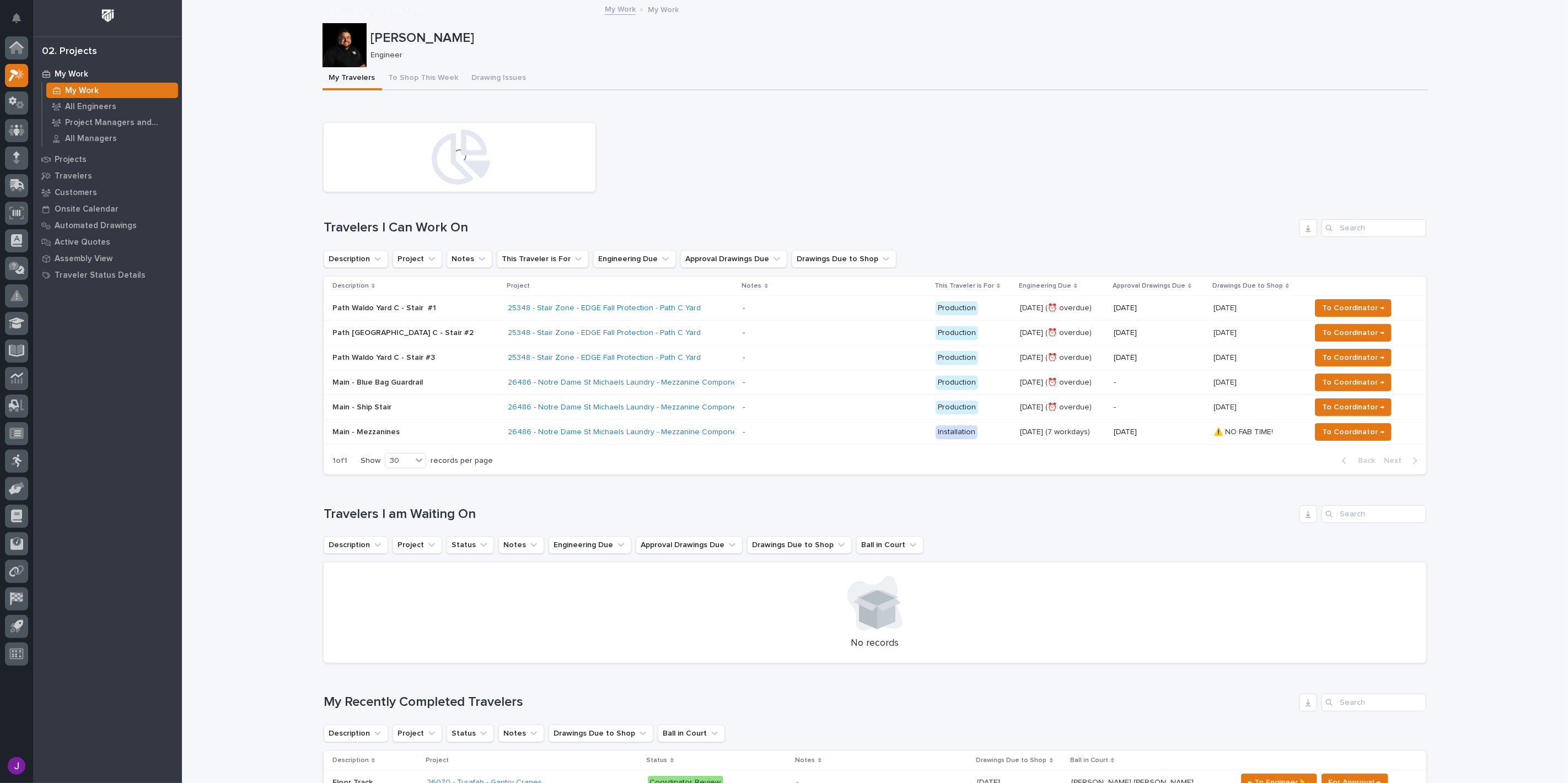
scroll to position [306, 0]
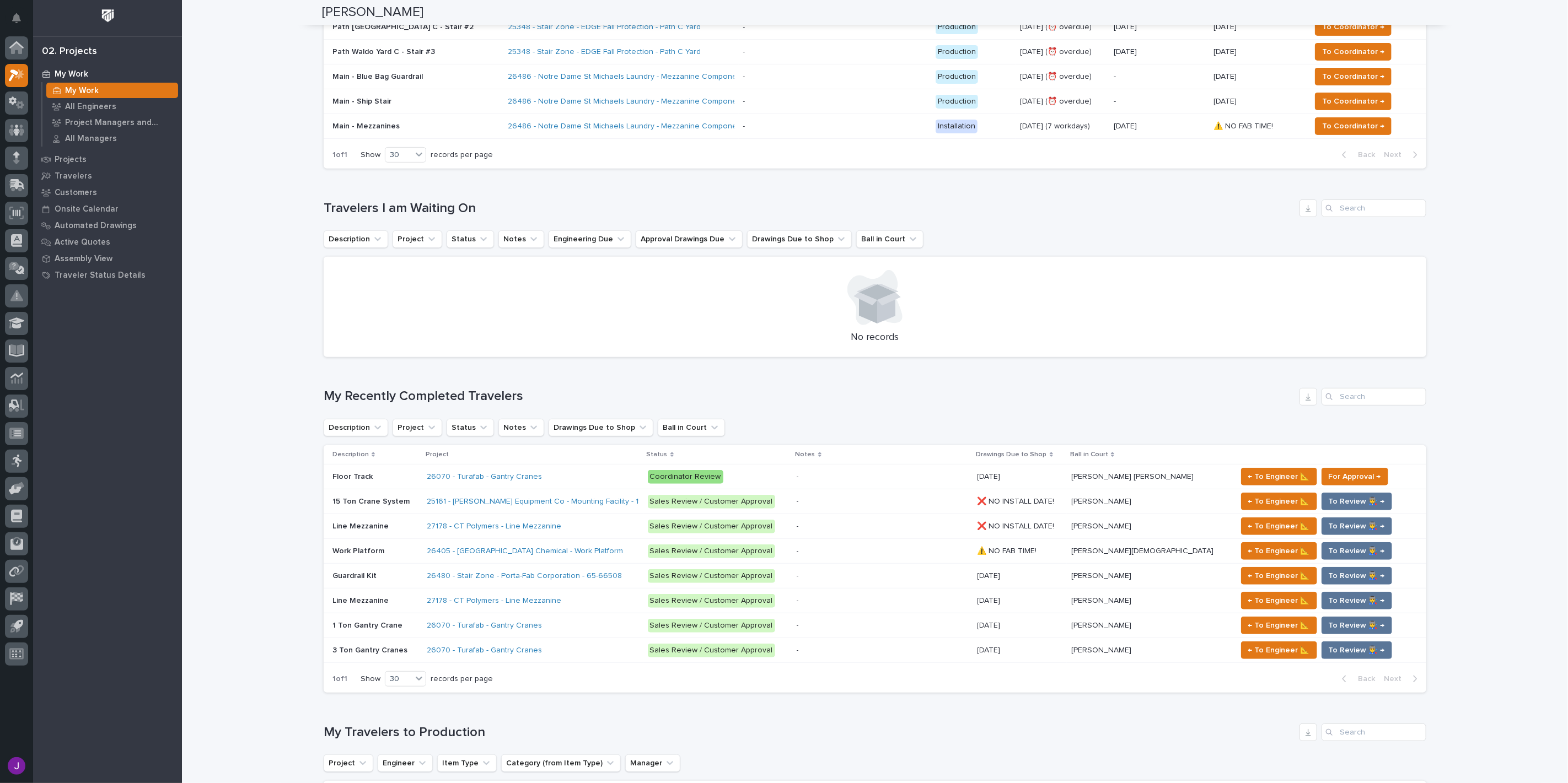
click at [370, 522] on p "Line Mezzanine" at bounding box center [361, 526] width 59 height 12
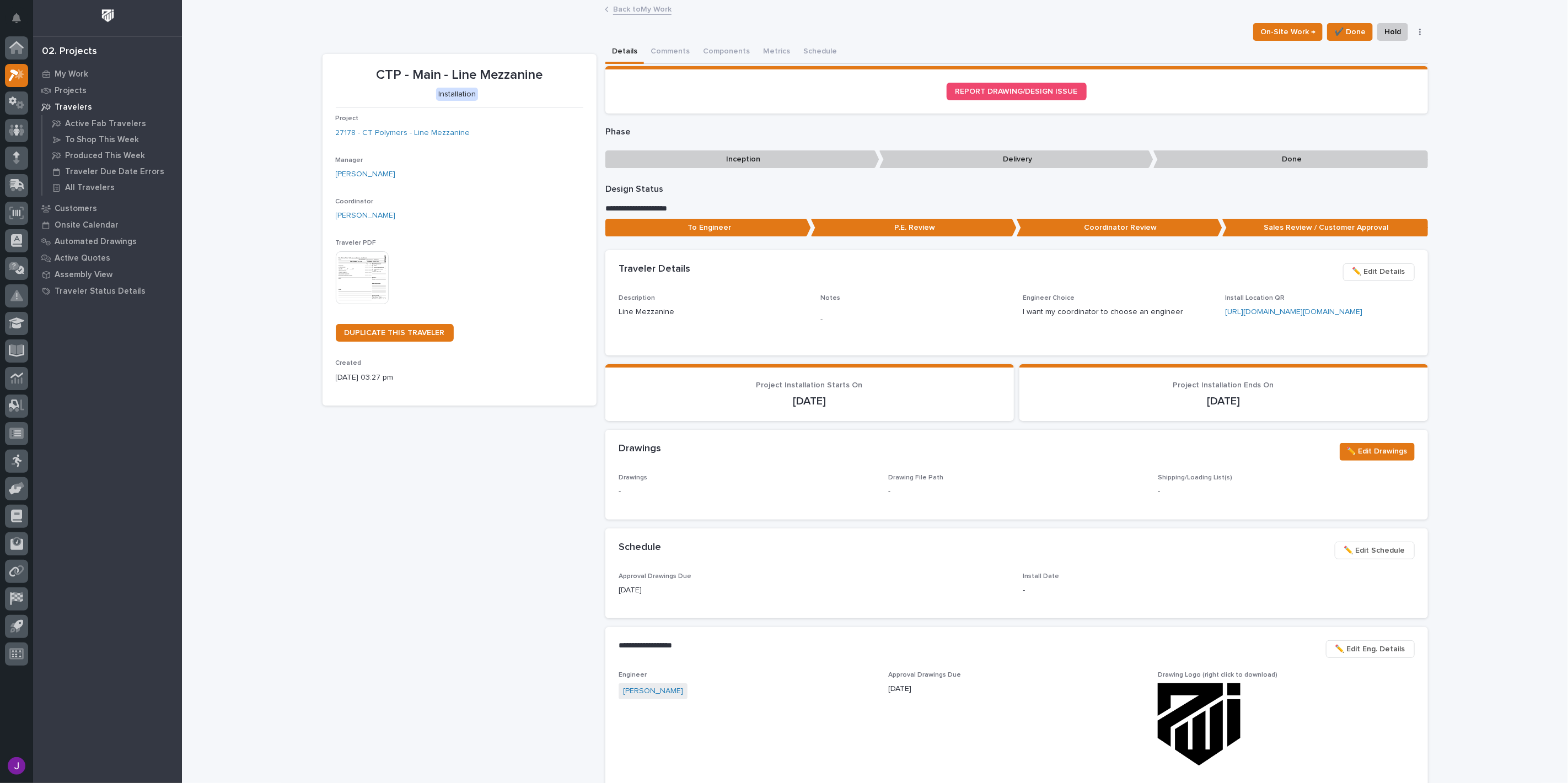
click at [594, 12] on div "Back to My Work" at bounding box center [875, 10] width 1386 height 15
click at [604, 7] on div "Back to My Work" at bounding box center [875, 10] width 551 height 15
click at [632, 13] on link "Back to My Work" at bounding box center [642, 8] width 59 height 13
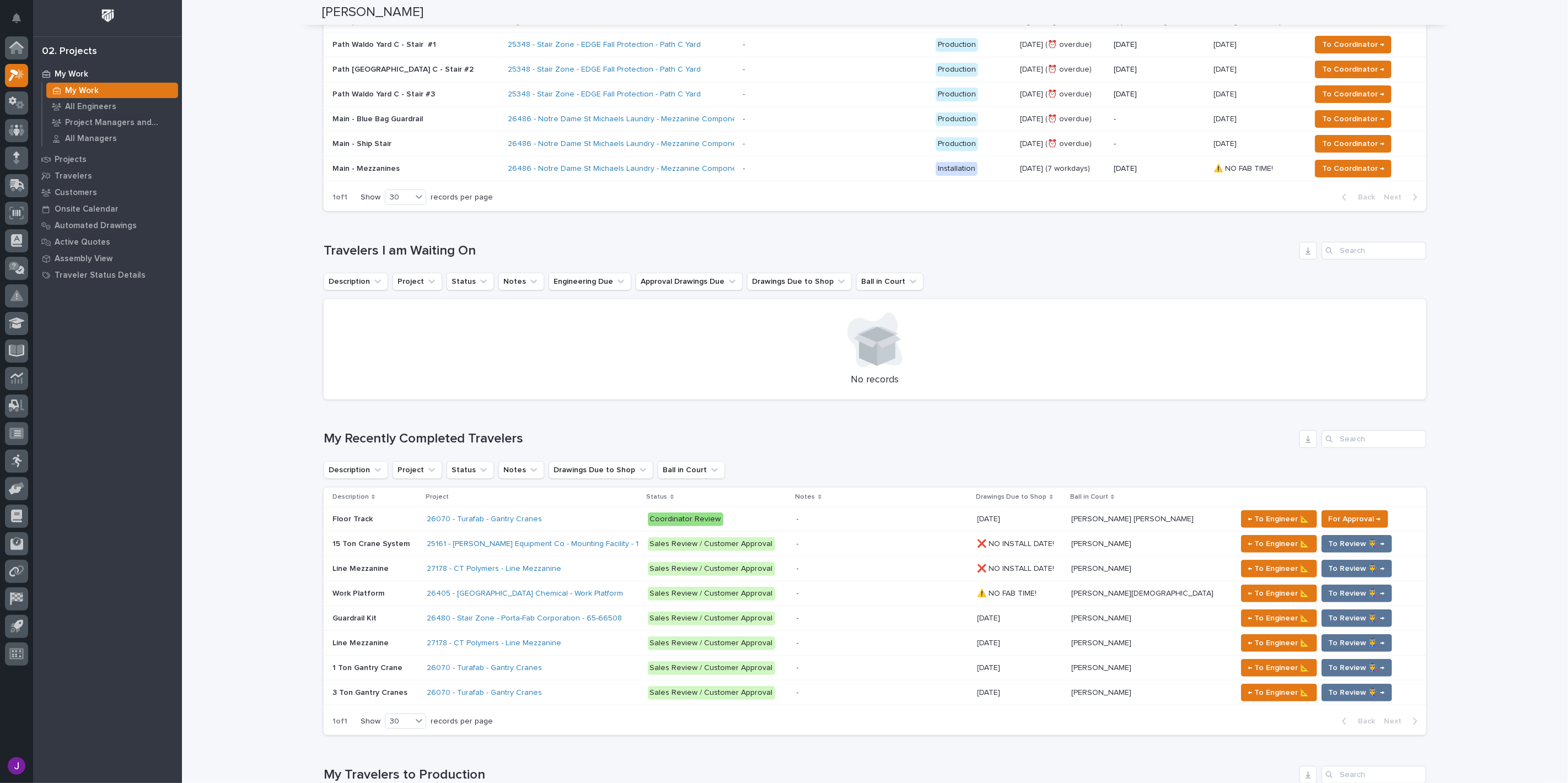
scroll to position [367, 0]
